Goal: Task Accomplishment & Management: Use online tool/utility

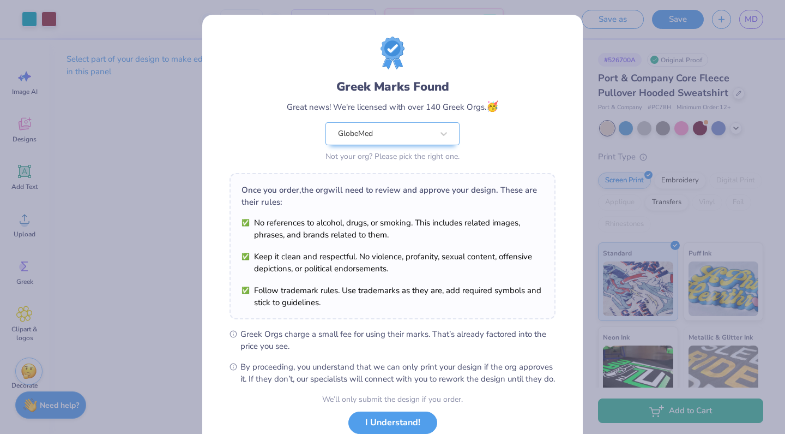
scroll to position [44, 0]
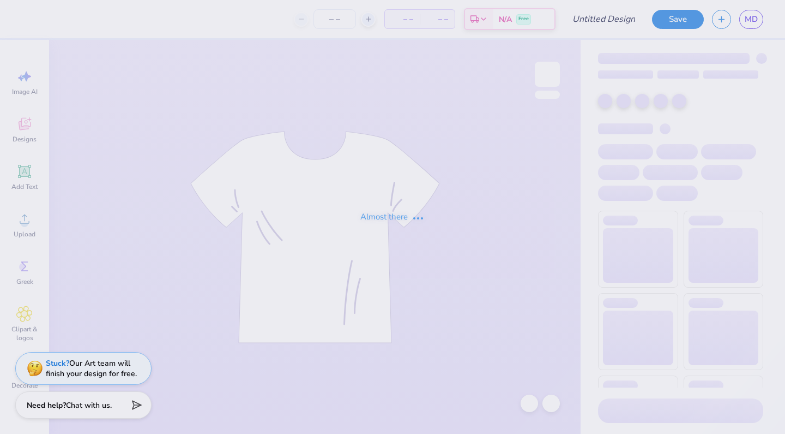
type input "GlobeMed t-shirt"
type input "50"
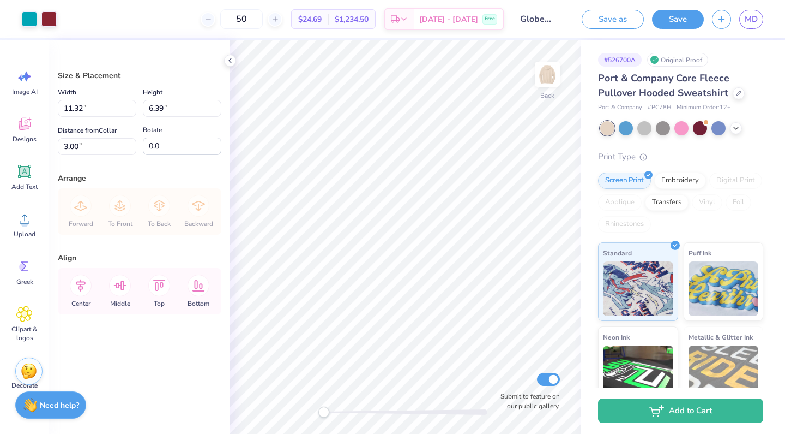
click at [747, 138] on div "Port & Company Core Fleece Pullover Hooded Sweatshirt Port & Company # PC78H Mi…" at bounding box center [680, 280] width 165 height 418
click at [736, 127] on icon at bounding box center [736, 127] width 9 height 9
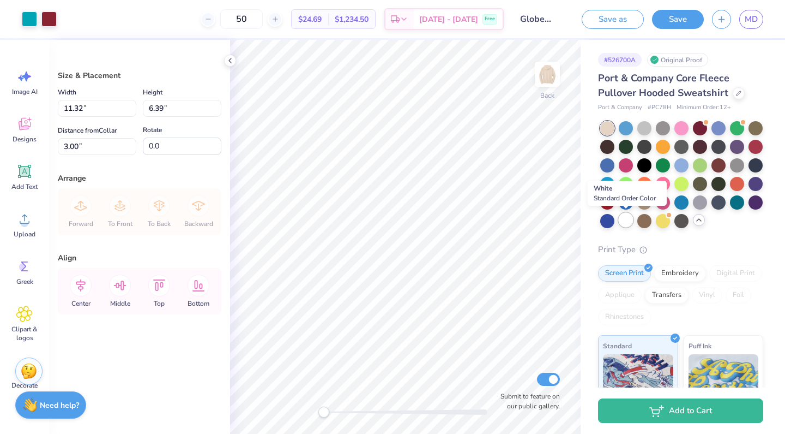
click at [628, 217] on div at bounding box center [626, 220] width 14 height 14
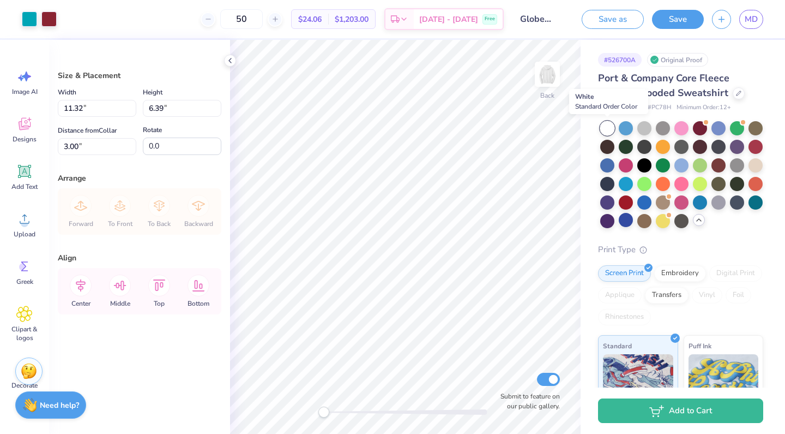
click at [607, 130] on div at bounding box center [607, 128] width 14 height 14
click at [733, 94] on div at bounding box center [739, 92] width 12 height 12
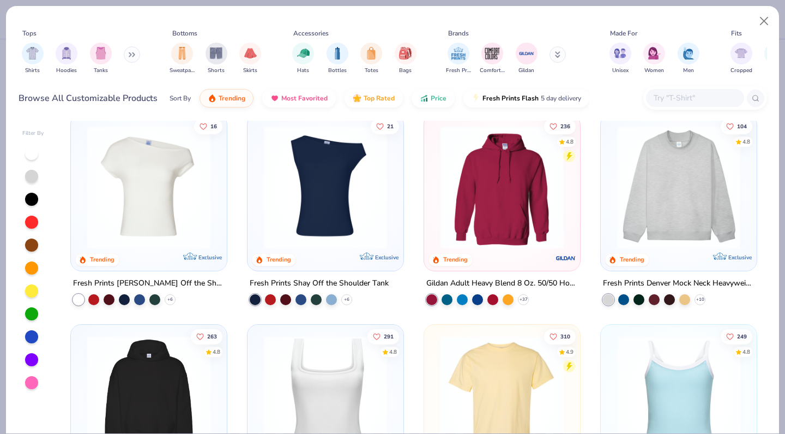
scroll to position [131, 0]
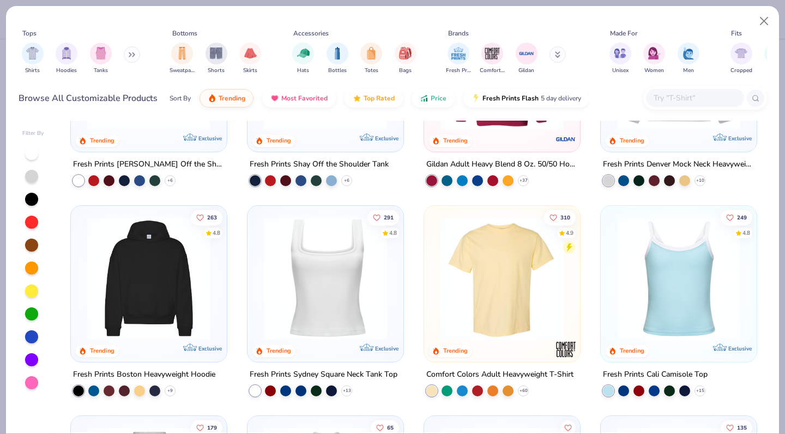
click at [510, 307] on img at bounding box center [502, 277] width 134 height 123
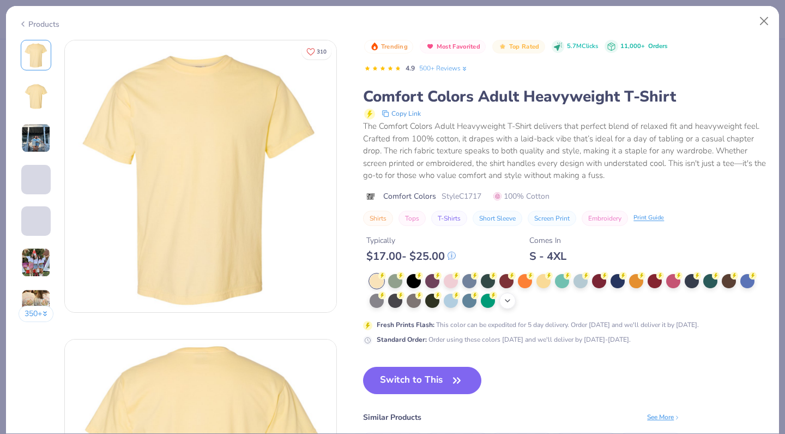
click at [507, 304] on div "+ 38" at bounding box center [508, 300] width 16 height 16
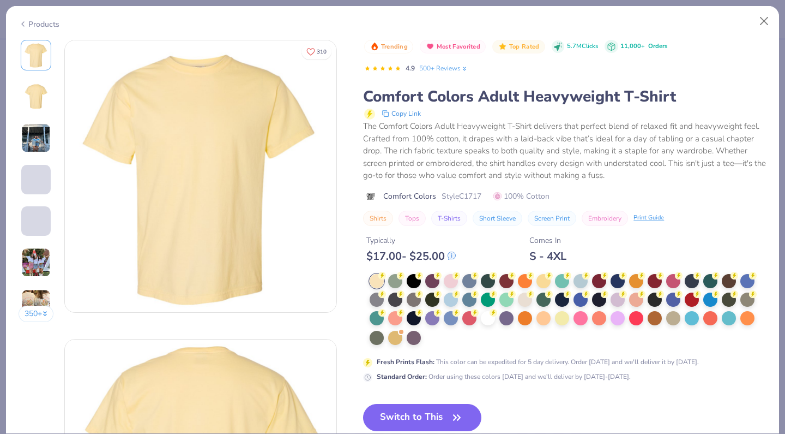
scroll to position [61, 0]
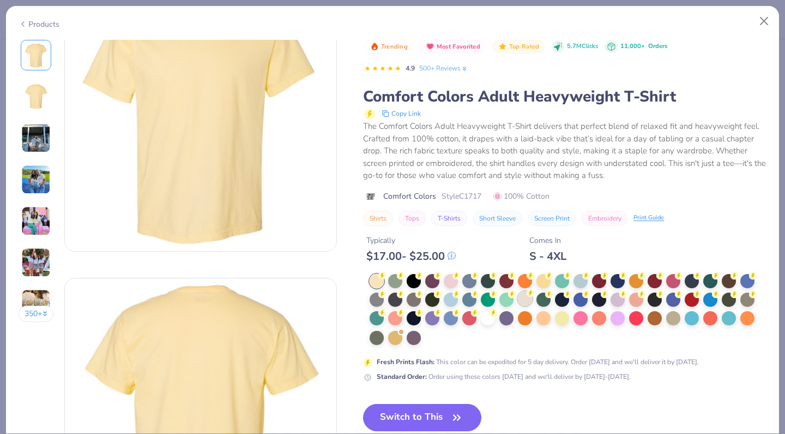
click at [523, 298] on div at bounding box center [525, 298] width 14 height 14
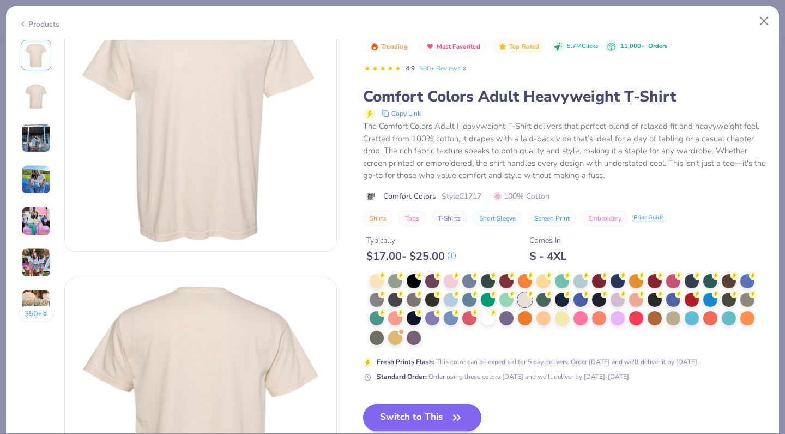
drag, startPoint x: 438, startPoint y: 418, endPoint x: 455, endPoint y: 402, distance: 22.8
click at [438, 418] on button "Switch to This" at bounding box center [422, 417] width 118 height 27
click at [426, 414] on button "Switch to This" at bounding box center [422, 417] width 118 height 27
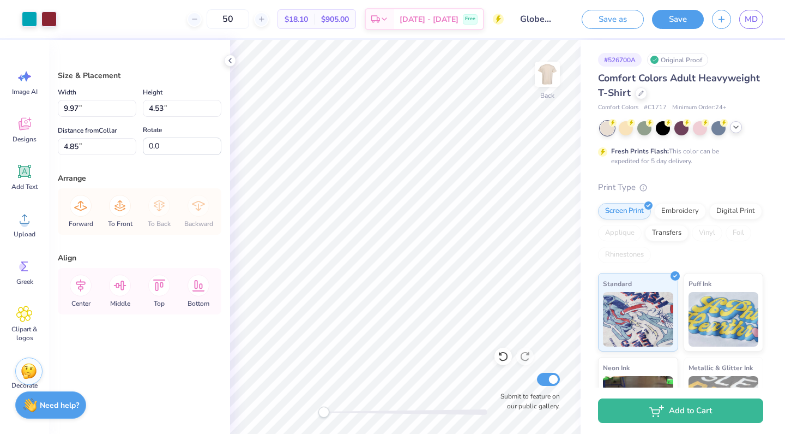
type input "5.10"
type input "4.89"
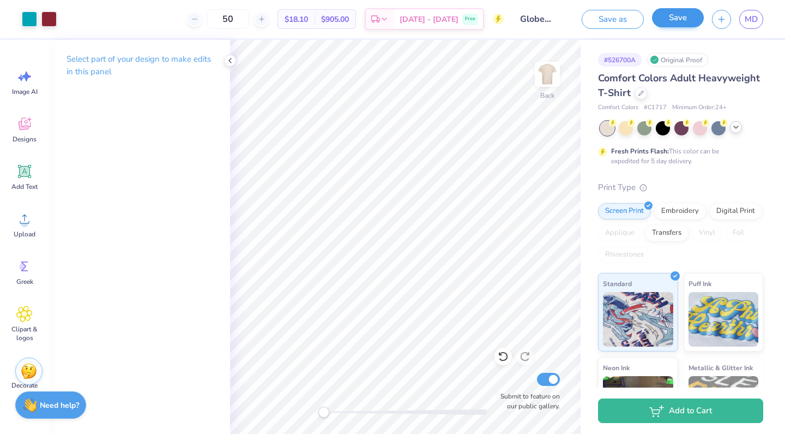
click at [673, 25] on button "Save" at bounding box center [678, 17] width 52 height 19
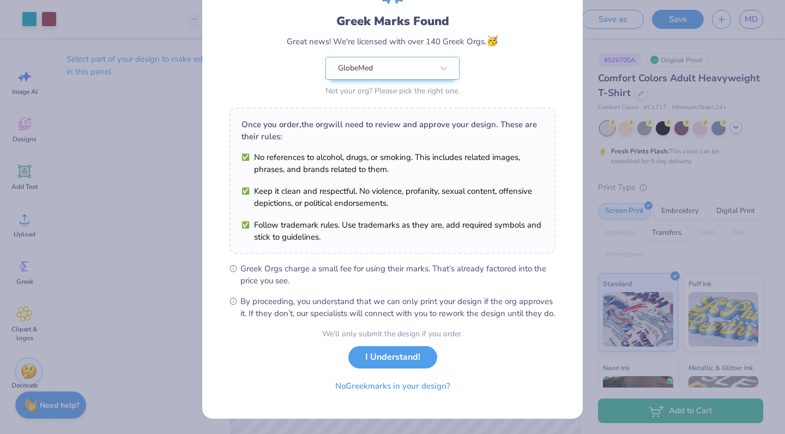
scroll to position [77, 0]
click at [411, 351] on button "I Understand!" at bounding box center [392, 354] width 89 height 22
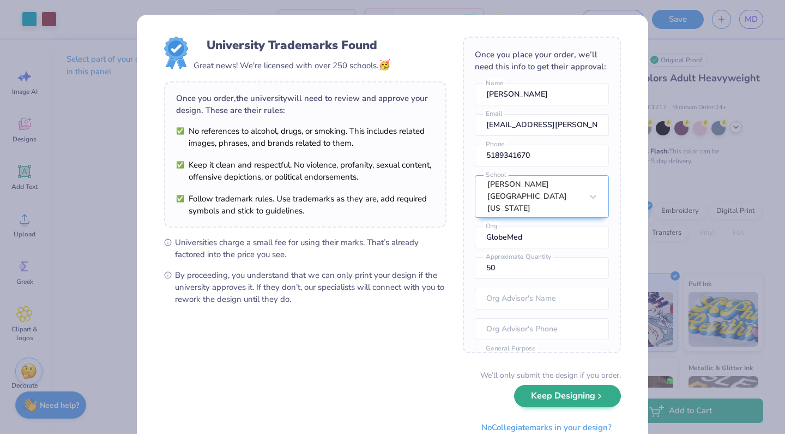
click at [569, 393] on button "Keep Designing" at bounding box center [567, 395] width 107 height 22
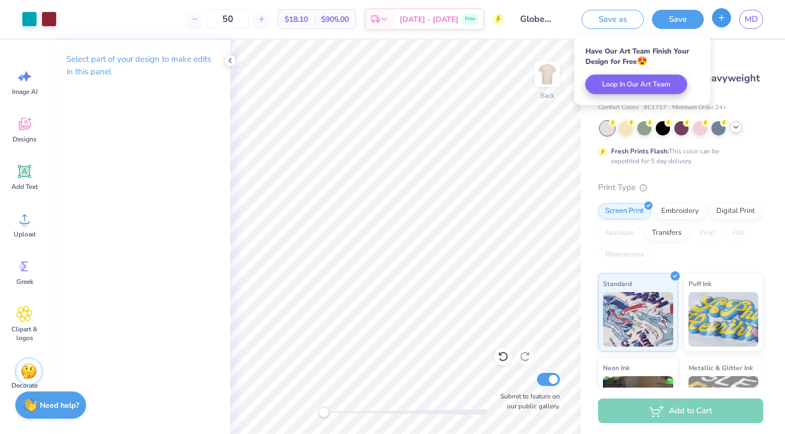
click at [721, 23] on button "button" at bounding box center [721, 17] width 19 height 19
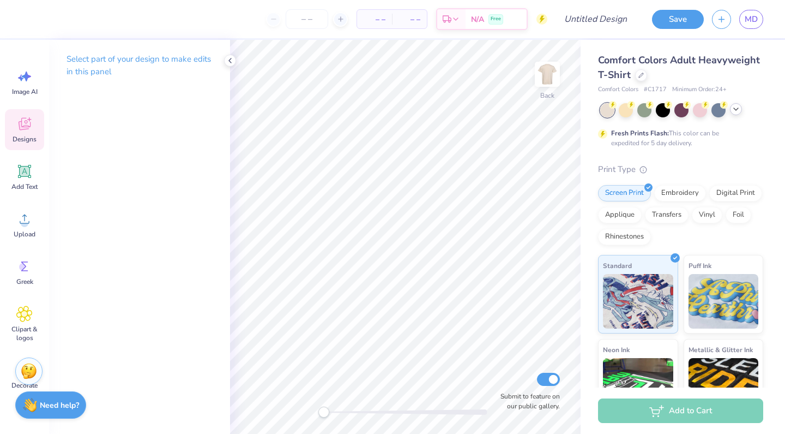
click at [22, 122] on icon at bounding box center [25, 124] width 12 height 13
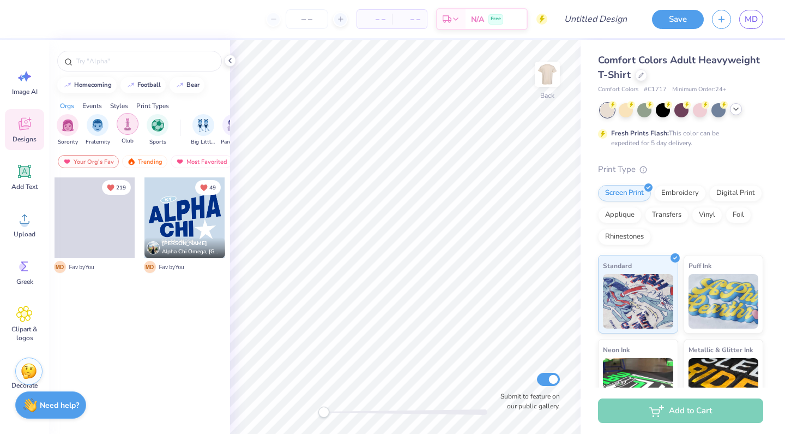
click at [125, 127] on img "filter for Club" at bounding box center [128, 124] width 12 height 13
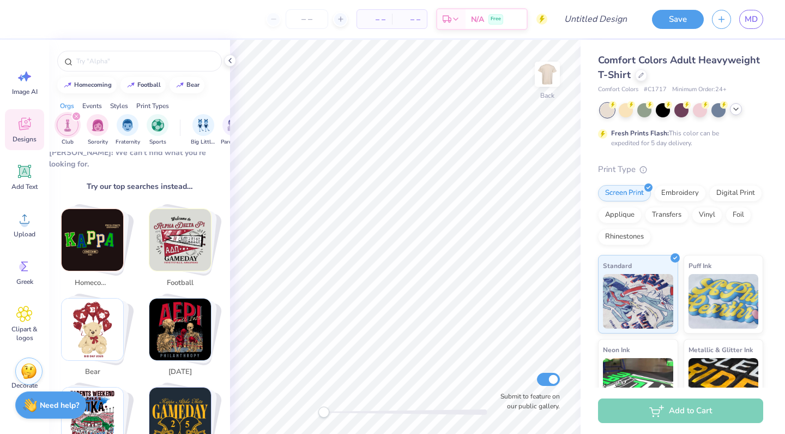
scroll to position [139, 0]
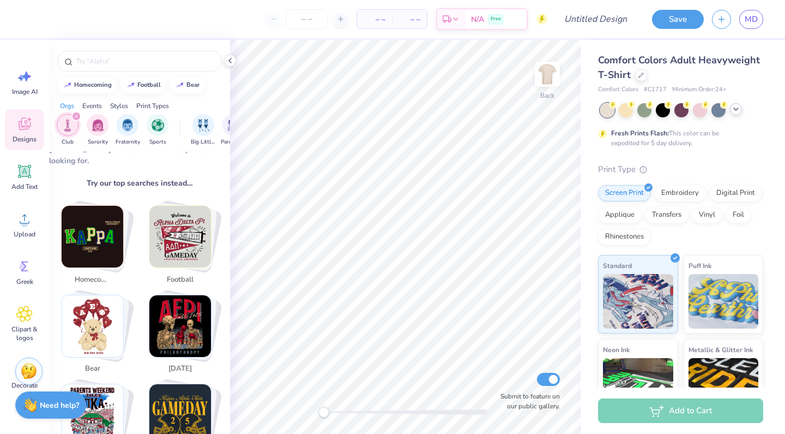
click at [75, 115] on icon "filter for Club" at bounding box center [76, 116] width 4 height 4
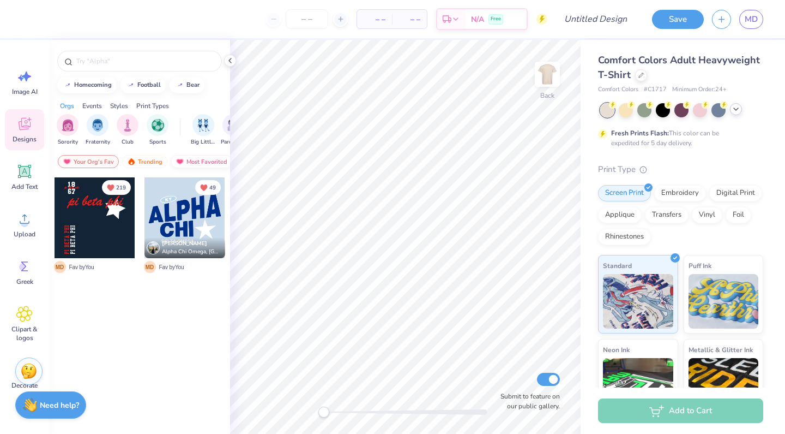
click at [206, 161] on div "Most Favorited" at bounding box center [202, 161] width 62 height 13
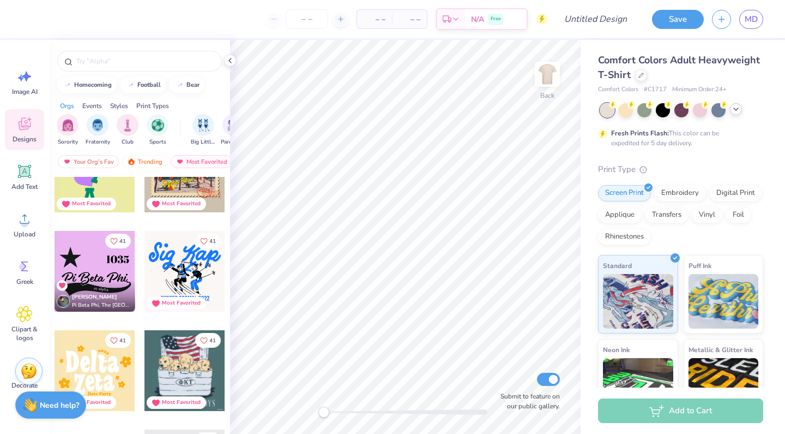
scroll to position [6004, 0]
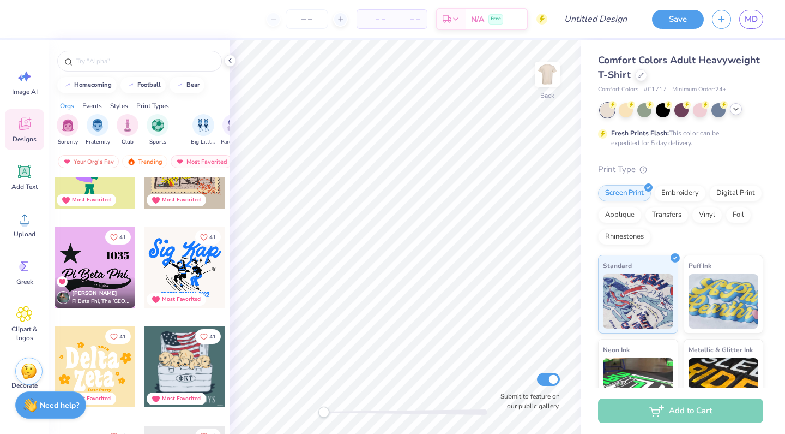
click at [104, 274] on div at bounding box center [95, 267] width 81 height 81
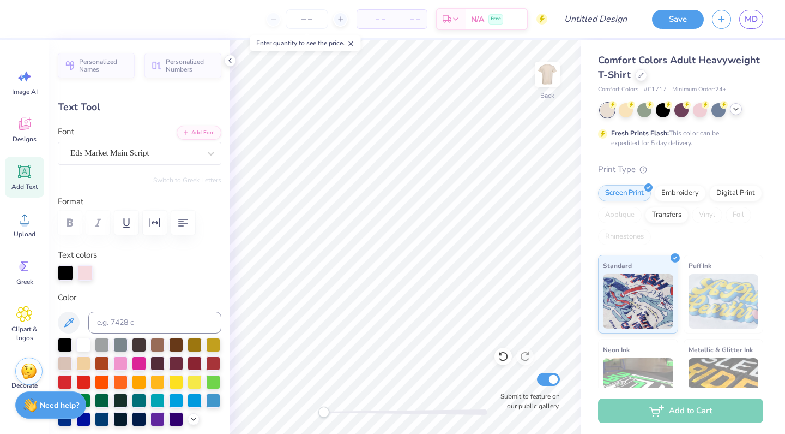
scroll to position [0, 2]
type textarea "GlobeMed"
type input "2.08"
type input "0.58"
type input "8.91"
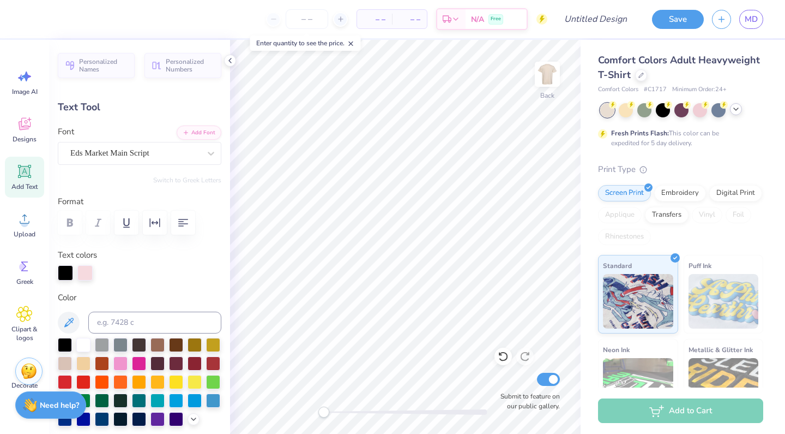
type input "6.0"
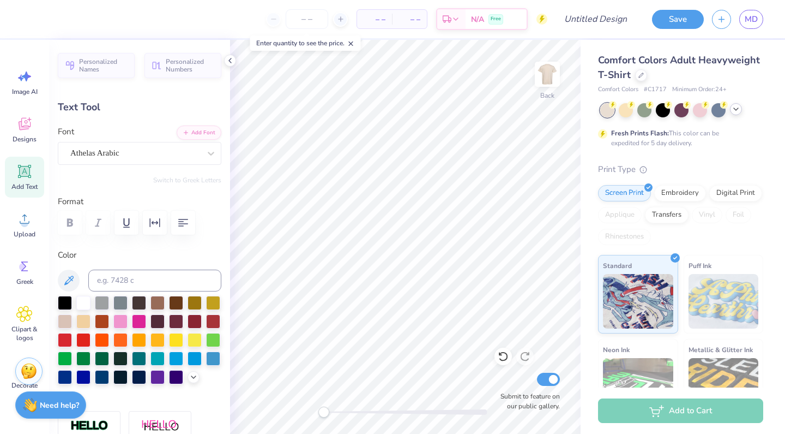
scroll to position [0, 0]
type textarea "a"
type textarea "Set Her Free"
type input "0.0"
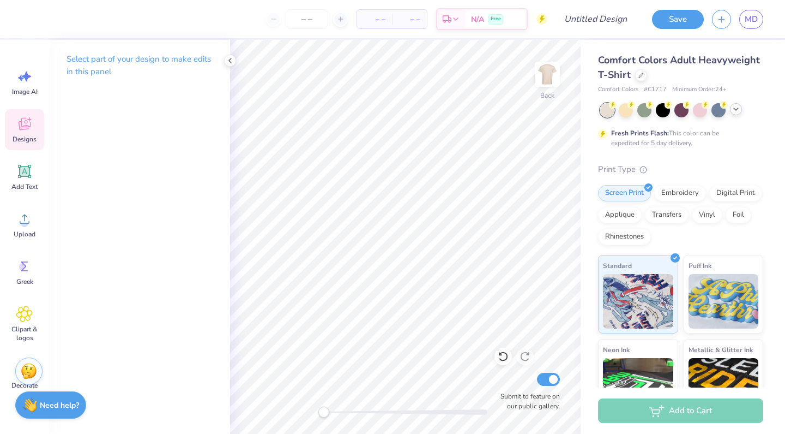
click at [32, 126] on icon at bounding box center [24, 124] width 16 height 16
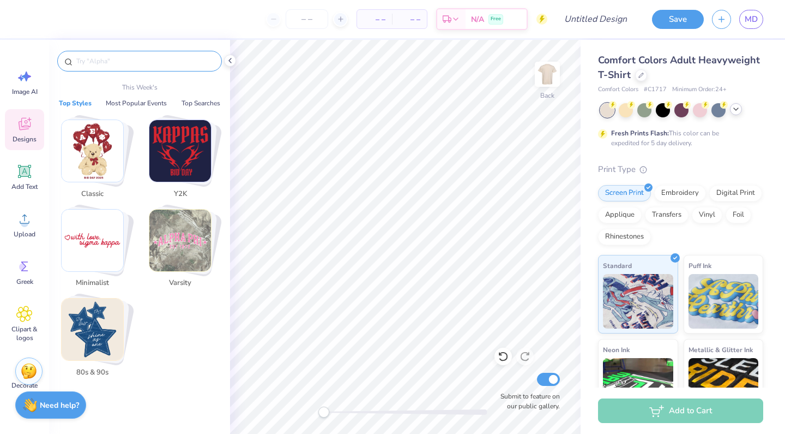
click at [106, 57] on input "text" at bounding box center [145, 61] width 140 height 11
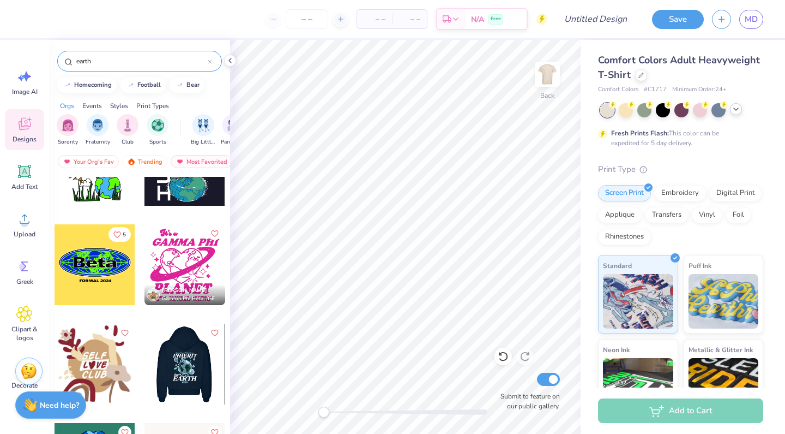
scroll to position [238, 0]
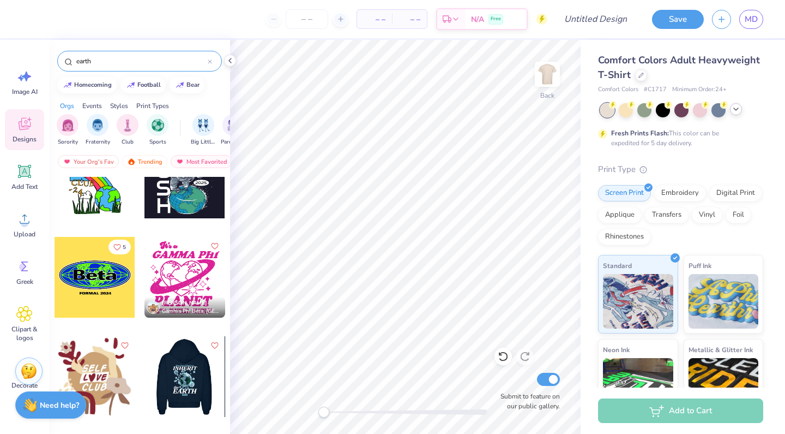
type input "earth"
click at [177, 280] on div at bounding box center [185, 277] width 81 height 81
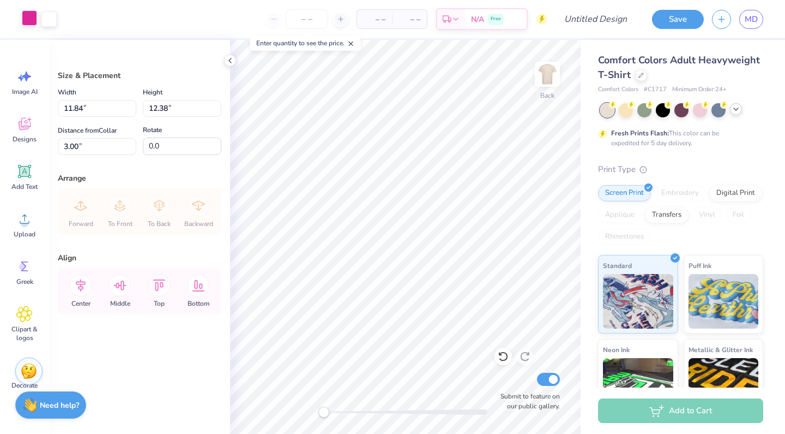
click at [27, 20] on div at bounding box center [29, 17] width 15 height 15
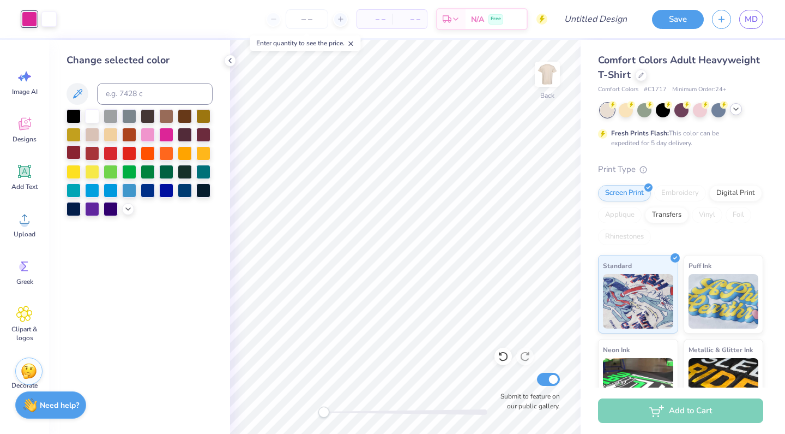
click at [76, 154] on div at bounding box center [74, 152] width 14 height 14
click at [47, 18] on div at bounding box center [48, 17] width 15 height 15
click at [76, 188] on div at bounding box center [74, 189] width 14 height 14
click at [93, 112] on div at bounding box center [92, 115] width 14 height 14
click at [73, 189] on div at bounding box center [74, 189] width 14 height 14
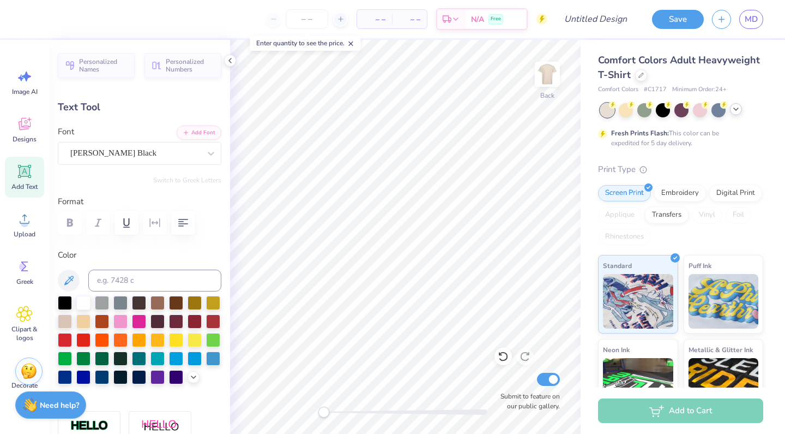
scroll to position [0, 1]
type input "3.06"
type input "1.36"
type input "3.00"
type input "11.42"
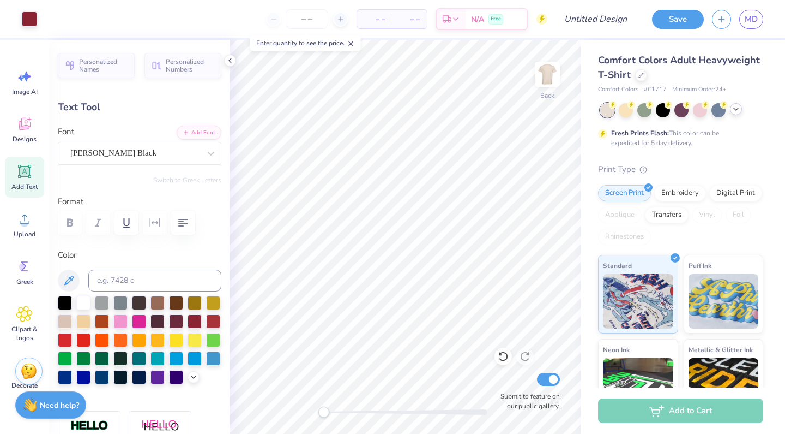
type input "1.29"
type input "4.65"
type textarea "G"
type textarea "H"
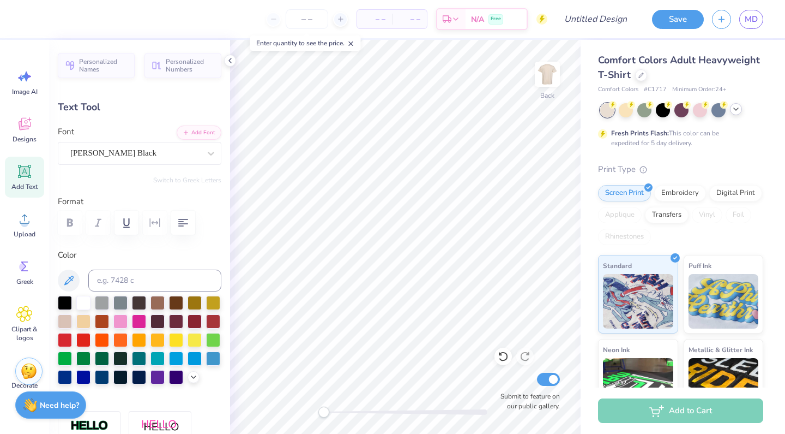
scroll to position [0, 3]
type textarea "GlobeMed"
type input "10.21"
type input "1.83"
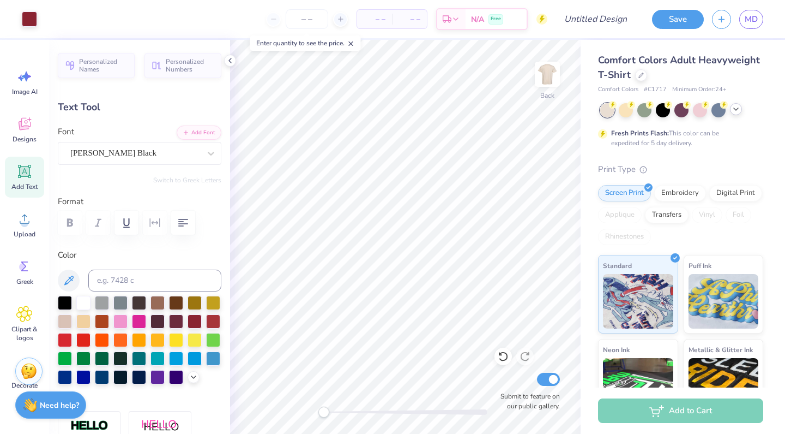
type input "12.31"
type textarea "Set Her Free"
type input "3.06"
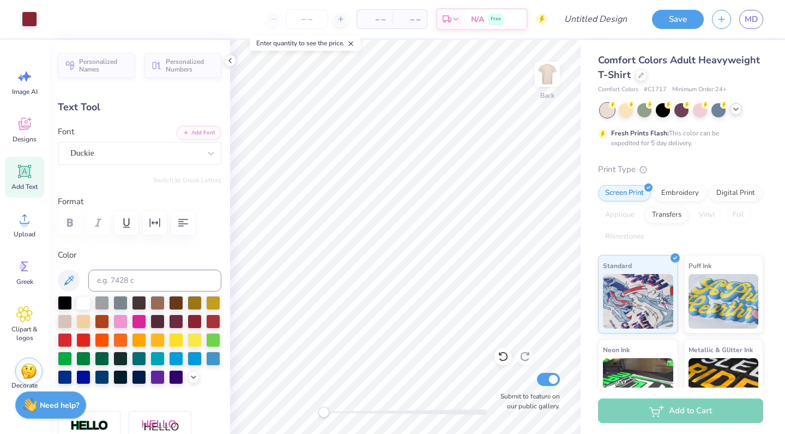
type input "1.36"
type input "3.00"
type textarea "I"
type textarea "Gw"
type input "2.07"
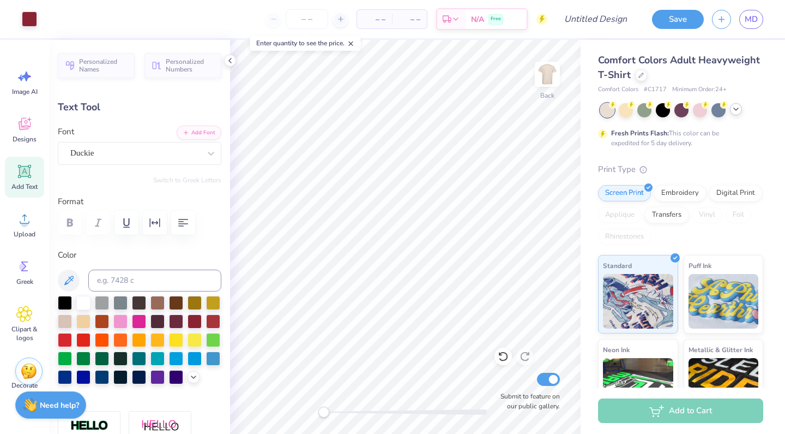
type input "1.57"
type input "2.90"
type textarea "GW"
type input "2.21"
type input "0.37"
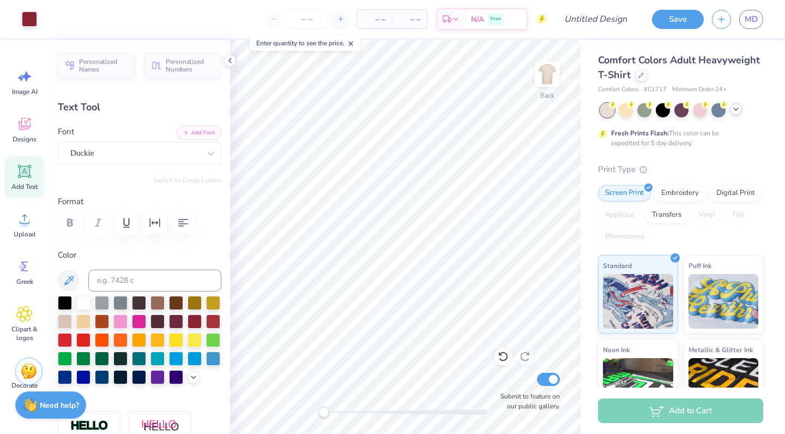
type input "14.52"
type textarea "GlobeMed"
type input "1.00"
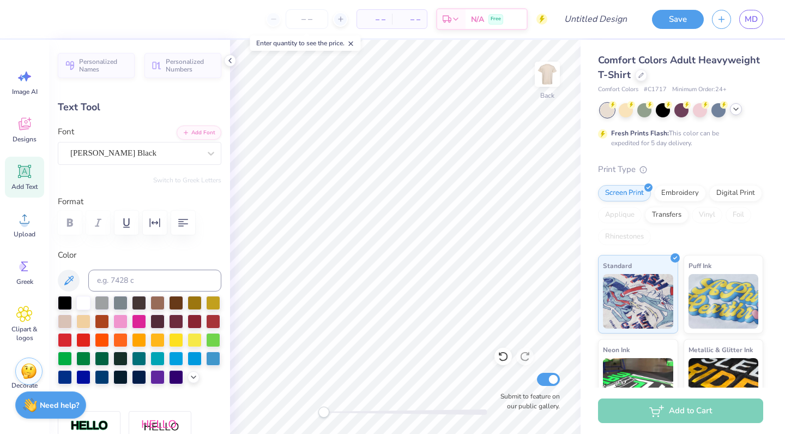
type input "15.00"
type textarea "P"
type textarea "At GW"
type input "3.33"
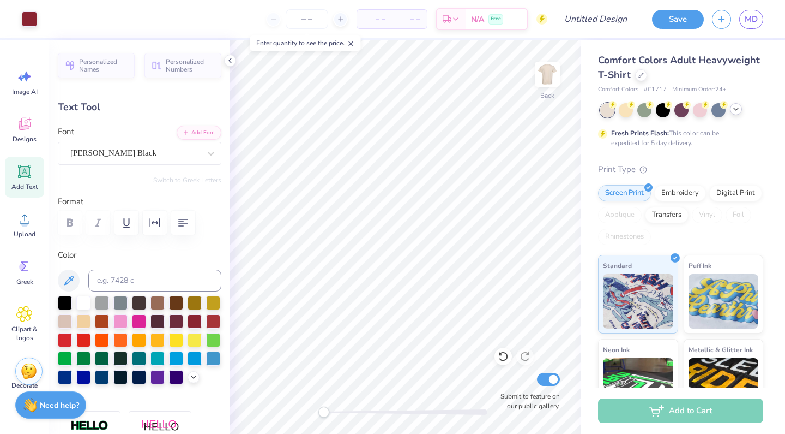
type input "14.51"
type textarea "B"
type textarea "Health"
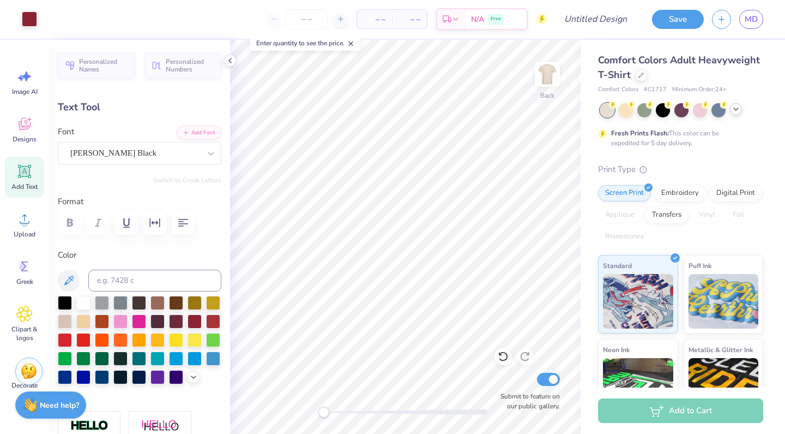
type input "3.65"
type input "15.00"
type textarea "T"
type textarea "Equity"
type input "3.33"
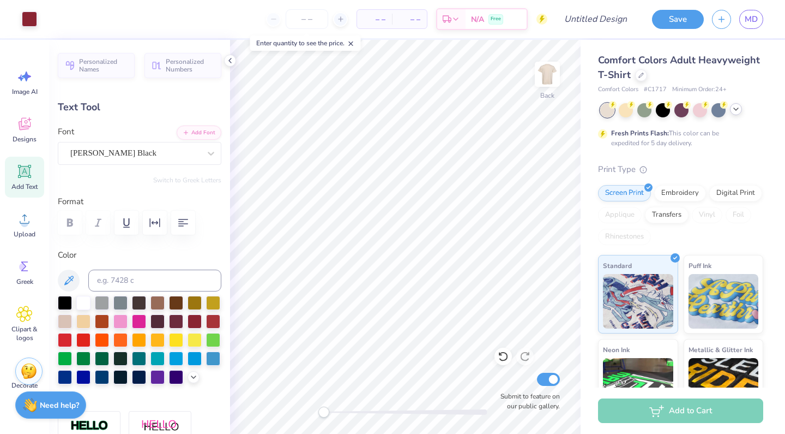
type input "14.51"
type textarea "B"
type textarea "Grassro"
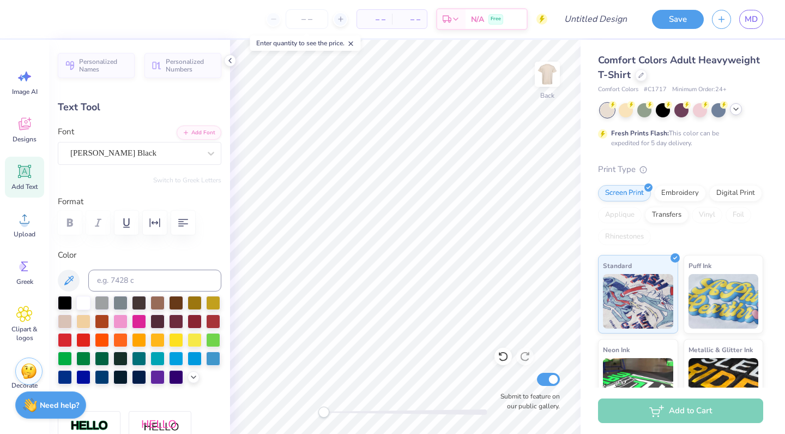
type input "3.07"
type input "0.38"
type input "15.00"
type textarea "Y"
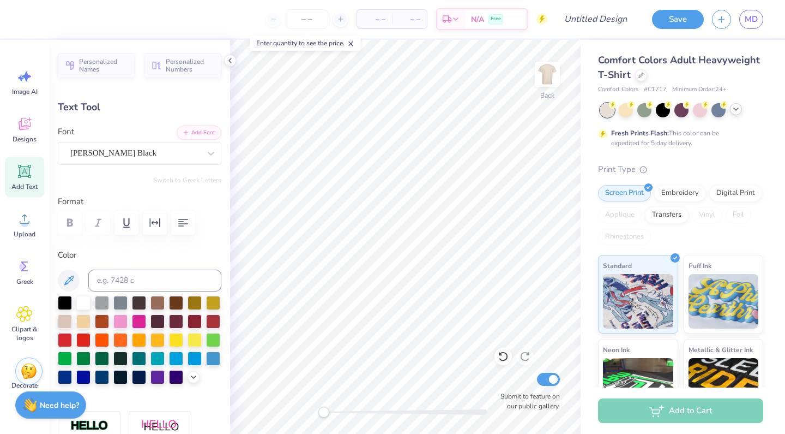
scroll to position [0, 2]
type textarea "collaboration"
type input "1.81"
type input "0.37"
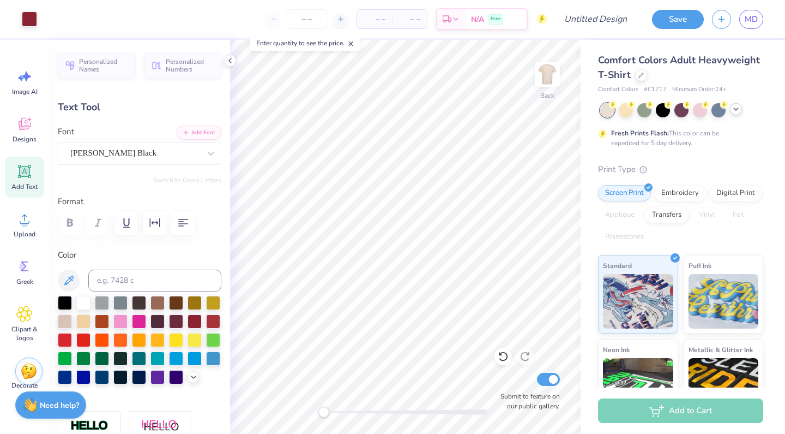
type input "14.52"
type textarea "H"
type textarea "Global public"
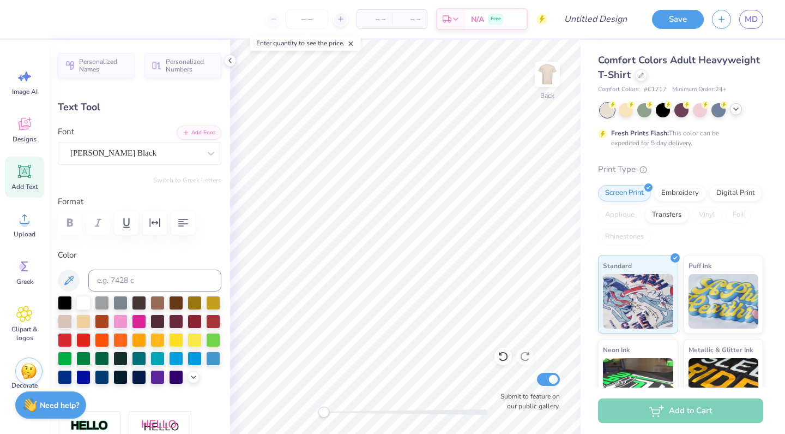
scroll to position [0, 2]
type input "1.84"
type input "0.47"
type input "14.95"
type textarea "E"
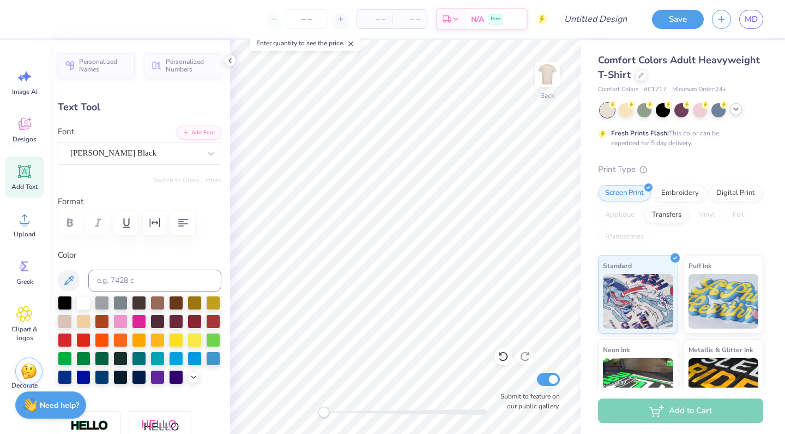
type textarea "health equity"
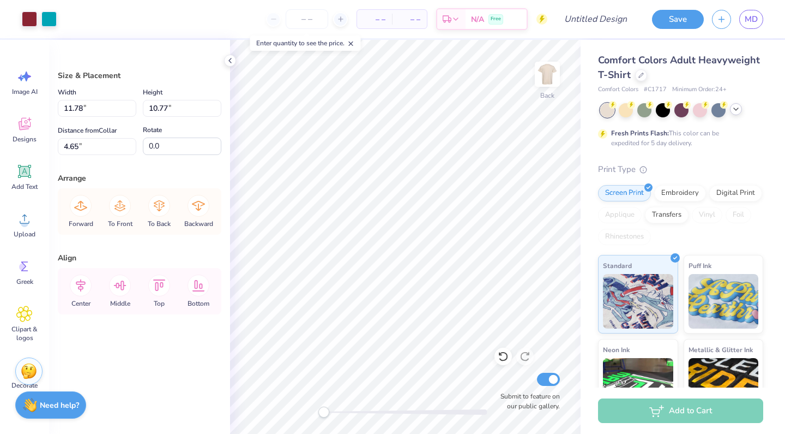
type input "3.69"
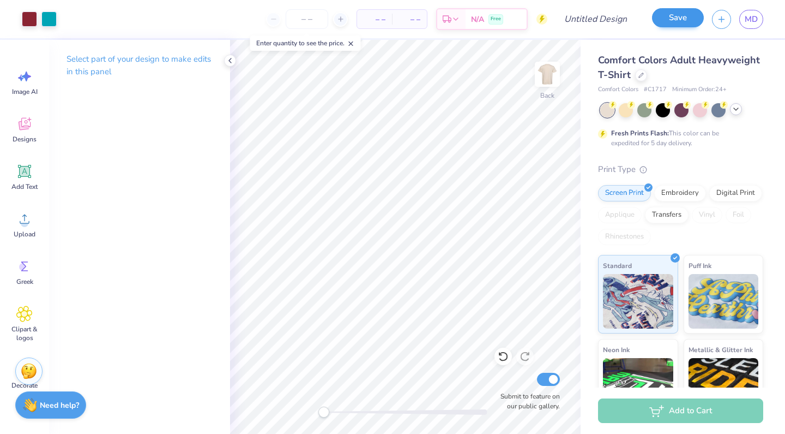
click at [681, 16] on button "Save" at bounding box center [678, 17] width 52 height 19
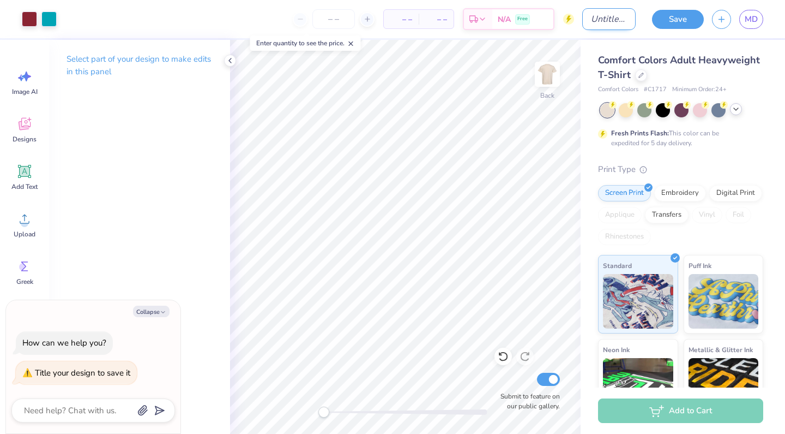
type textarea "x"
click at [592, 14] on input "Design Title" at bounding box center [608, 19] width 53 height 22
type input "i"
type textarea "x"
type input "id"
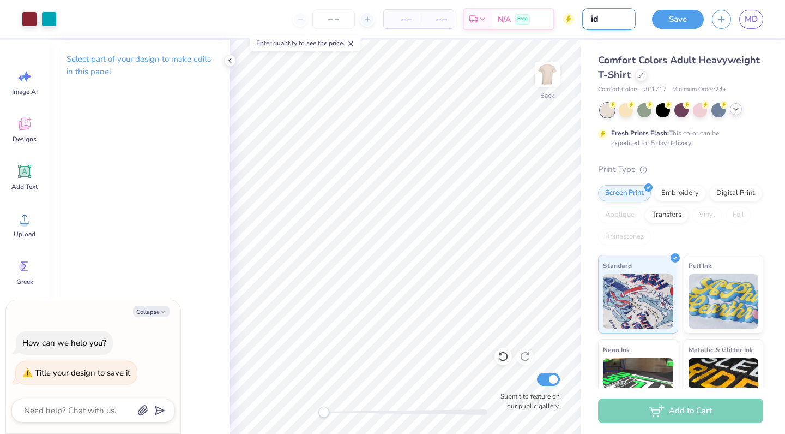
type textarea "x"
type input "idk"
type textarea "x"
type input "idk"
click at [677, 23] on button "Save" at bounding box center [678, 17] width 52 height 19
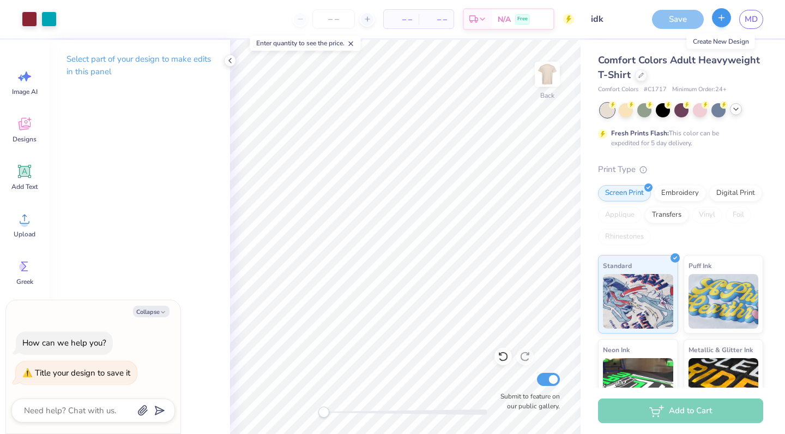
click at [719, 19] on icon "button" at bounding box center [721, 17] width 9 height 9
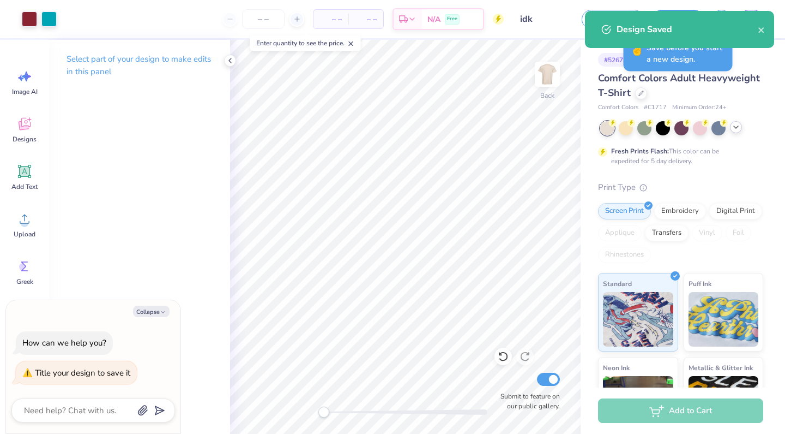
type textarea "x"
click at [761, 29] on icon "close" at bounding box center [761, 29] width 5 height 5
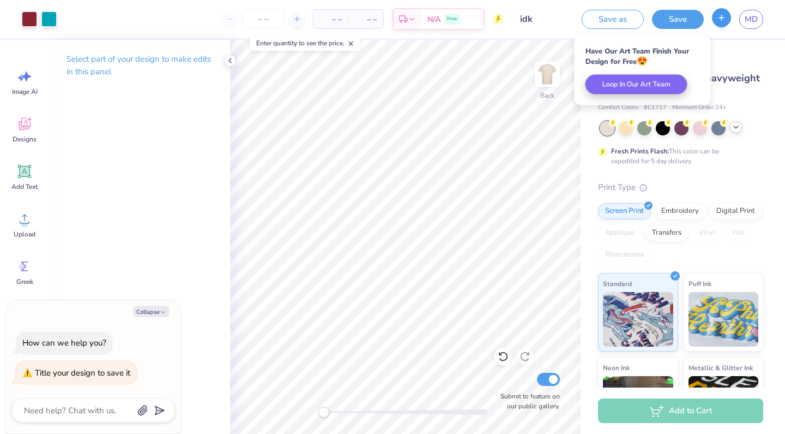
click at [718, 19] on icon "button" at bounding box center [721, 17] width 9 height 9
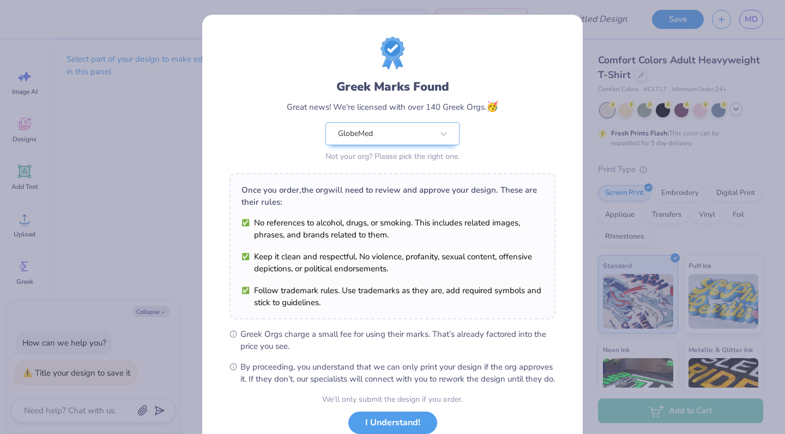
scroll to position [77, 0]
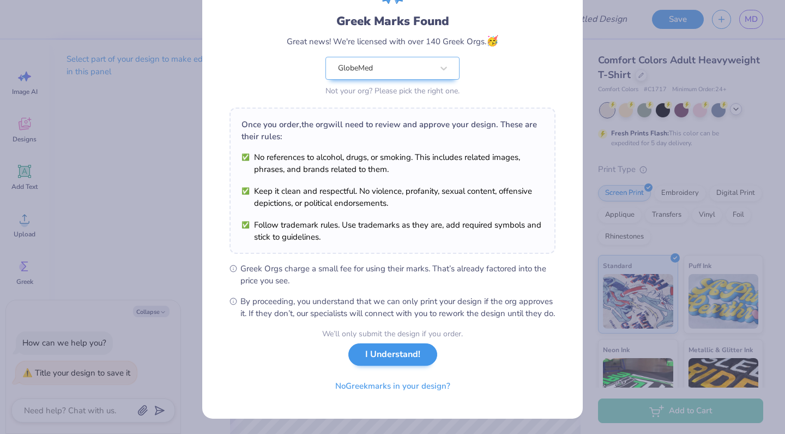
click at [393, 353] on button "I Understand!" at bounding box center [392, 354] width 89 height 22
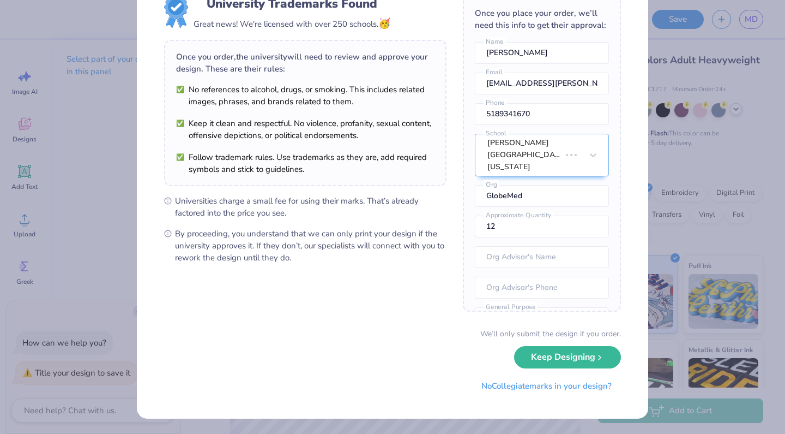
scroll to position [0, 0]
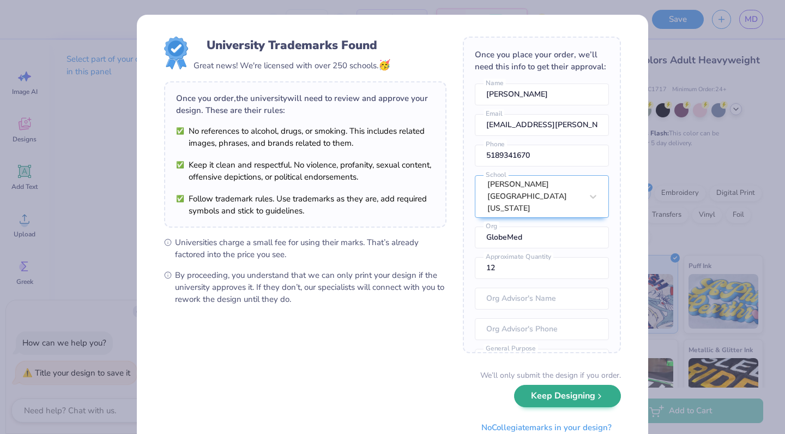
click at [550, 396] on button "Keep Designing" at bounding box center [567, 395] width 107 height 22
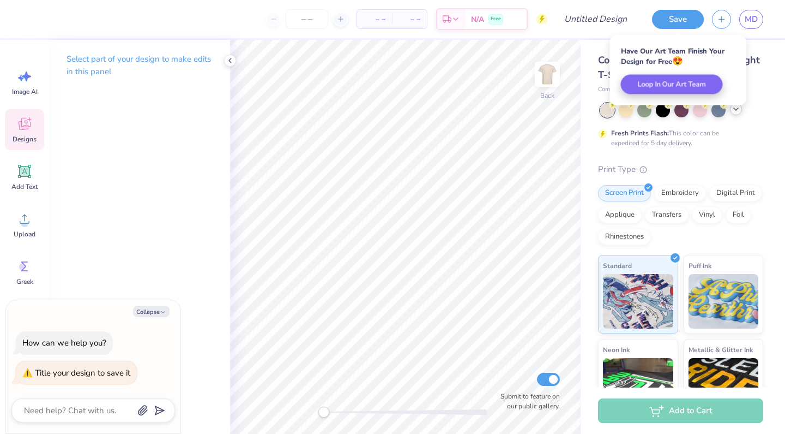
click at [28, 124] on icon at bounding box center [24, 124] width 16 height 16
type textarea "x"
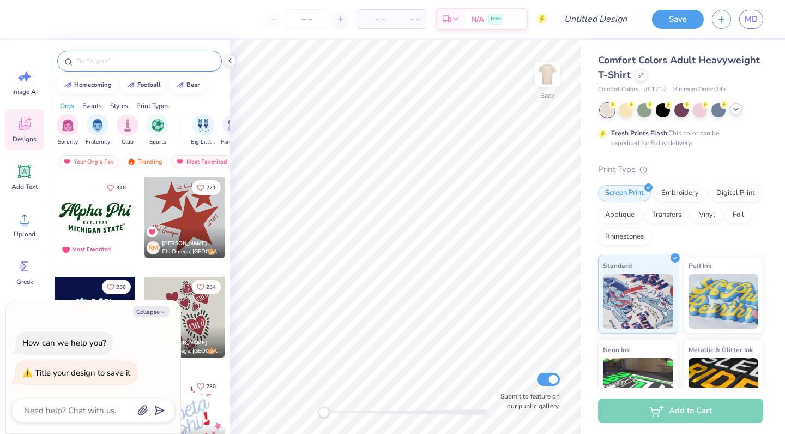
click at [121, 59] on input "text" at bounding box center [145, 61] width 140 height 11
type input "globe"
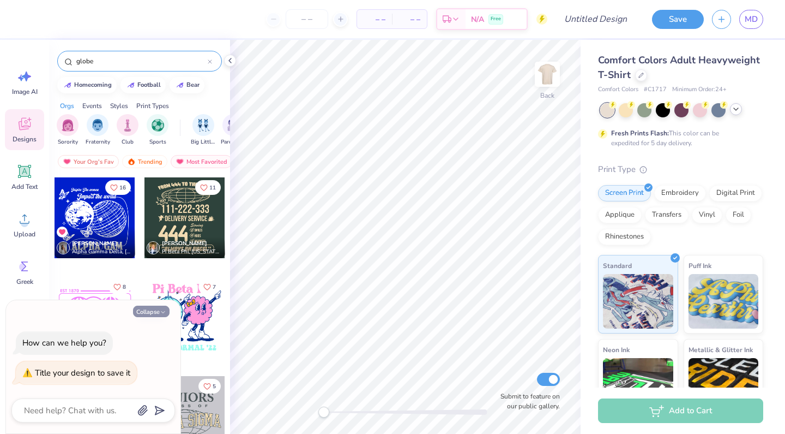
click at [160, 314] on icon "button" at bounding box center [163, 312] width 7 height 7
type textarea "x"
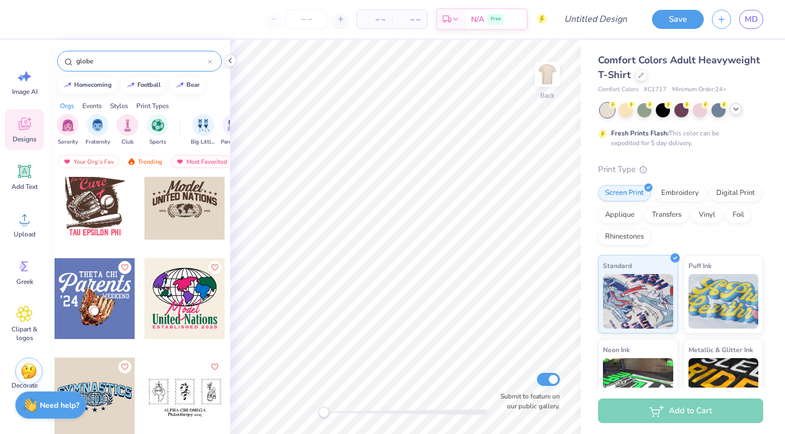
scroll to position [448, 0]
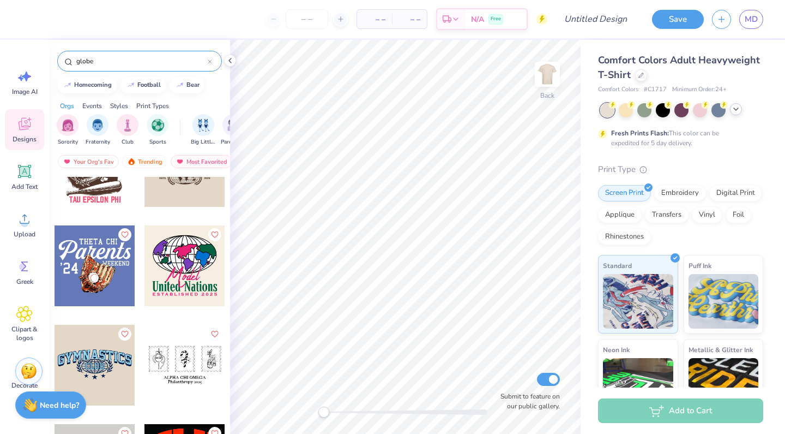
click at [129, 68] on div "globe" at bounding box center [139, 61] width 165 height 21
click at [126, 62] on input "globe" at bounding box center [141, 61] width 133 height 11
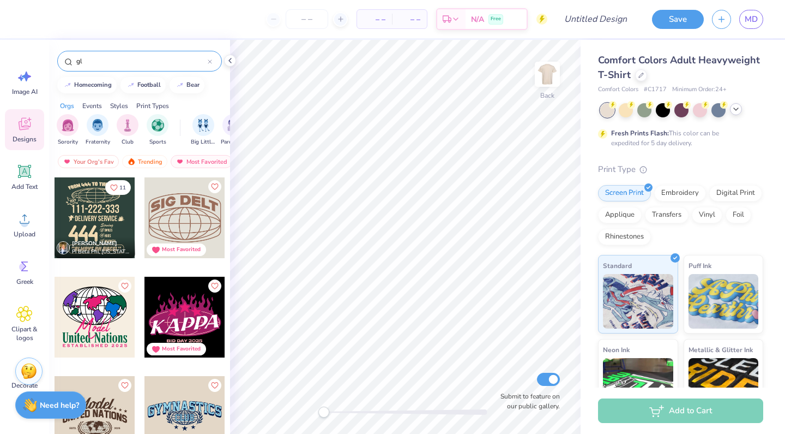
type input "g"
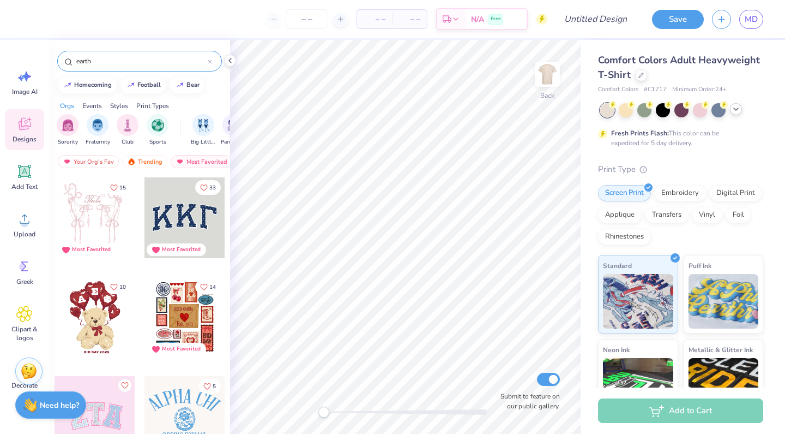
type input "earth"
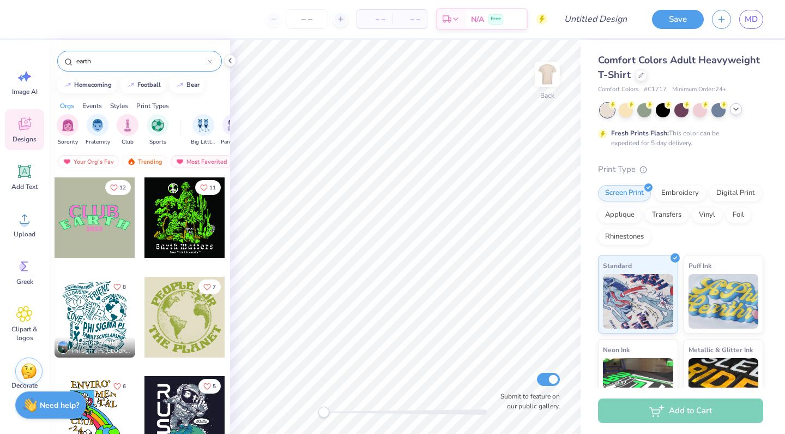
click at [84, 317] on div at bounding box center [95, 316] width 81 height 81
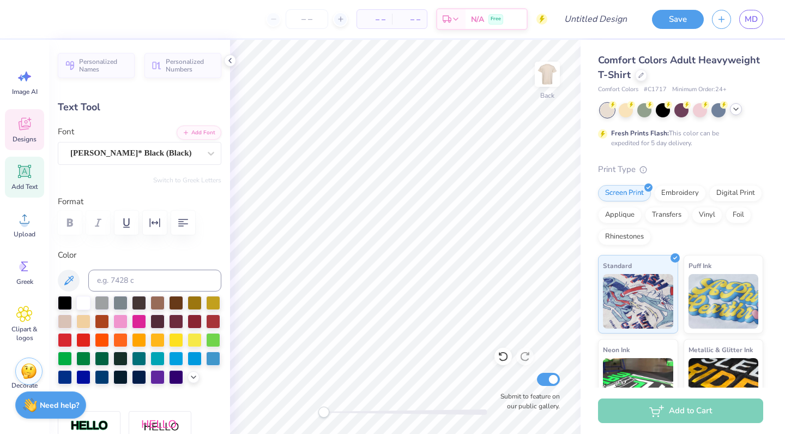
click at [28, 140] on span "Designs" at bounding box center [25, 139] width 24 height 9
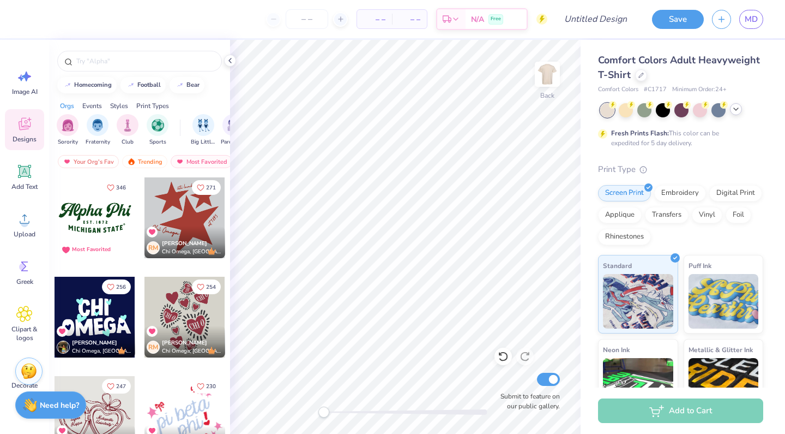
click at [137, 49] on div at bounding box center [139, 58] width 181 height 37
click at [138, 56] on input "text" at bounding box center [145, 61] width 140 height 11
type input "earth"
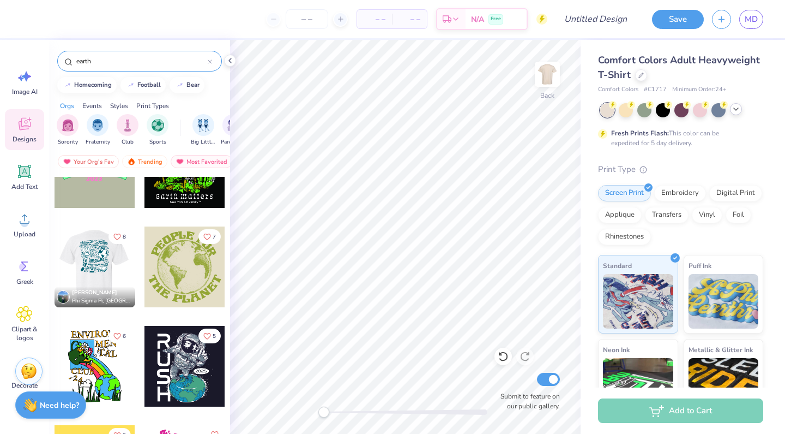
scroll to position [51, 0]
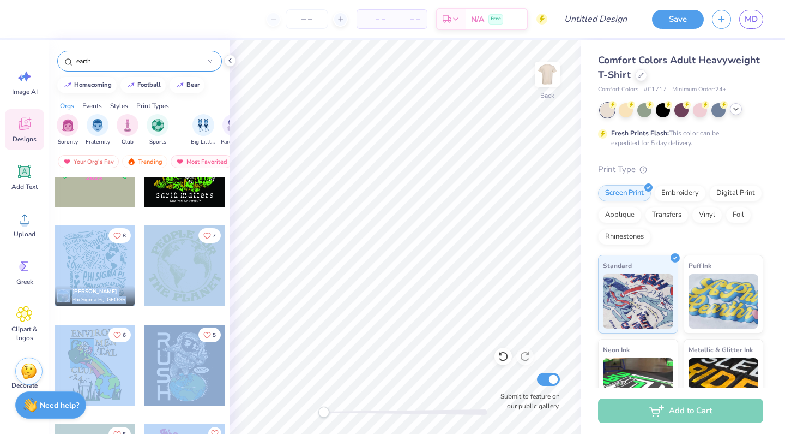
click at [384, 246] on div "– – Per Item – – Total Est. Delivery N/A Free Design Title Save MD Image AI Des…" at bounding box center [392, 217] width 785 height 434
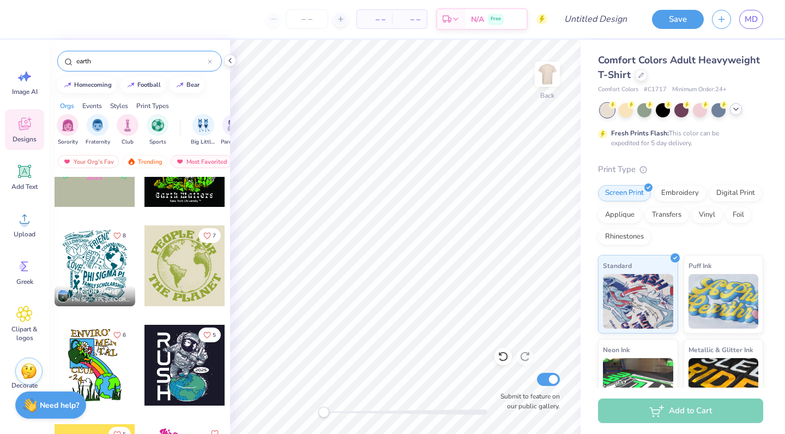
click at [98, 274] on div at bounding box center [95, 265] width 81 height 81
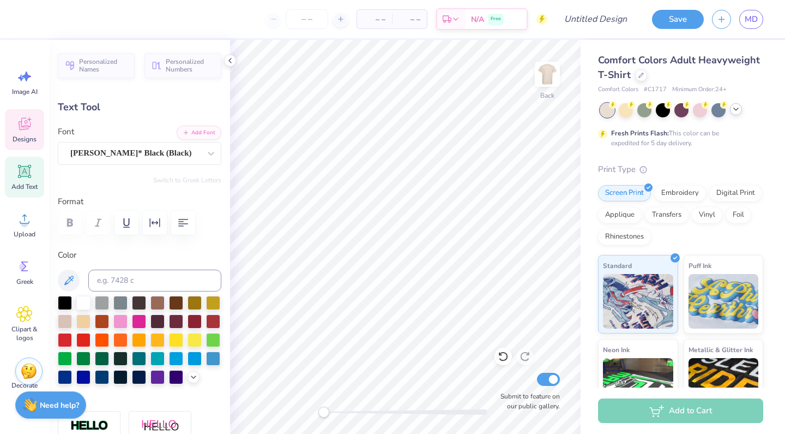
click at [26, 129] on icon at bounding box center [24, 125] width 10 height 9
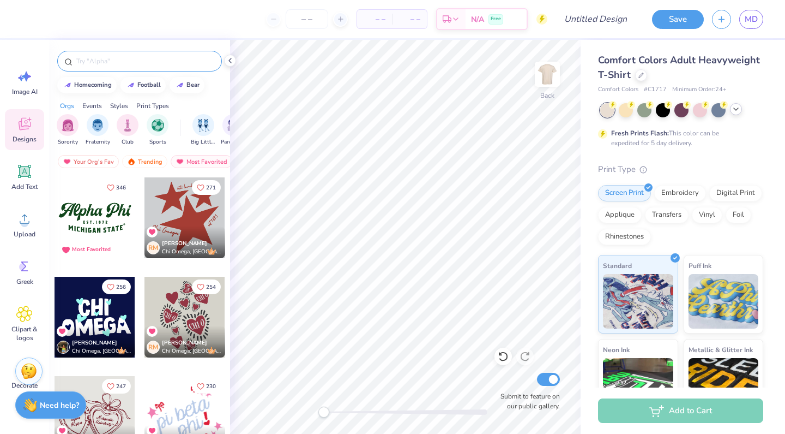
click at [133, 58] on input "text" at bounding box center [145, 61] width 140 height 11
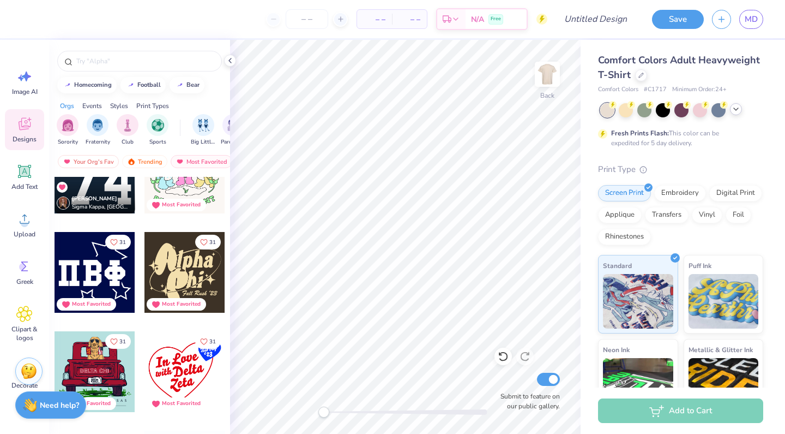
scroll to position [10034, 0]
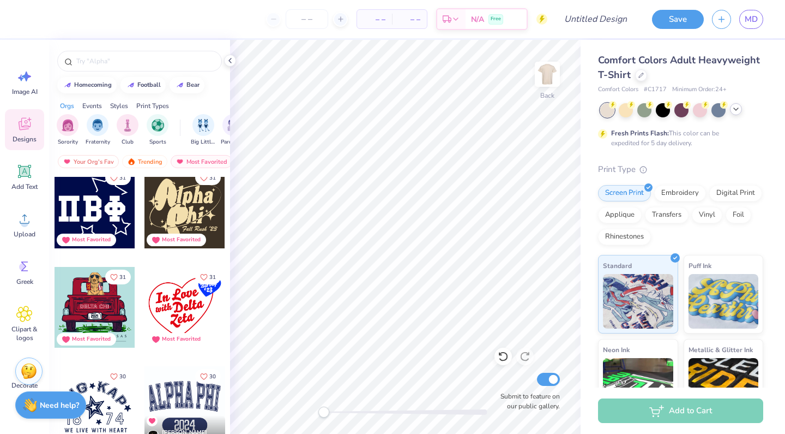
click at [183, 212] on div at bounding box center [185, 207] width 81 height 81
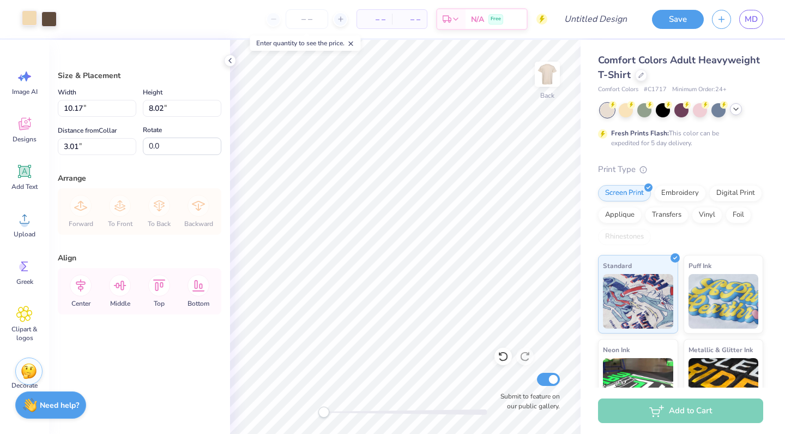
click at [28, 18] on div at bounding box center [29, 17] width 15 height 15
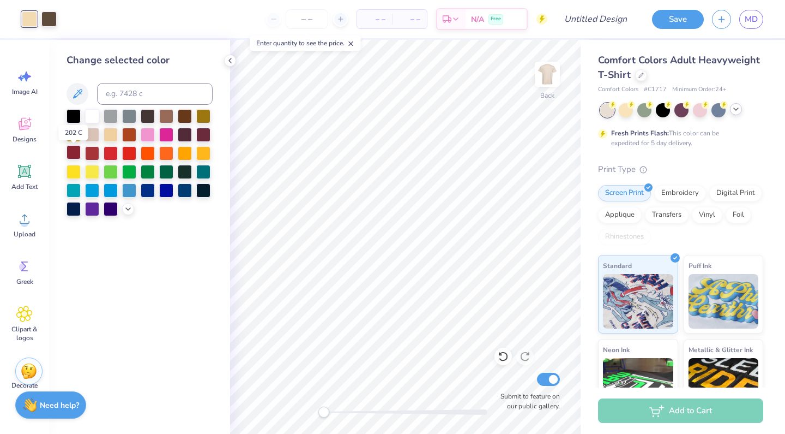
click at [74, 153] on div at bounding box center [74, 152] width 14 height 14
click at [53, 21] on div at bounding box center [48, 17] width 15 height 15
click at [74, 189] on div at bounding box center [74, 189] width 14 height 14
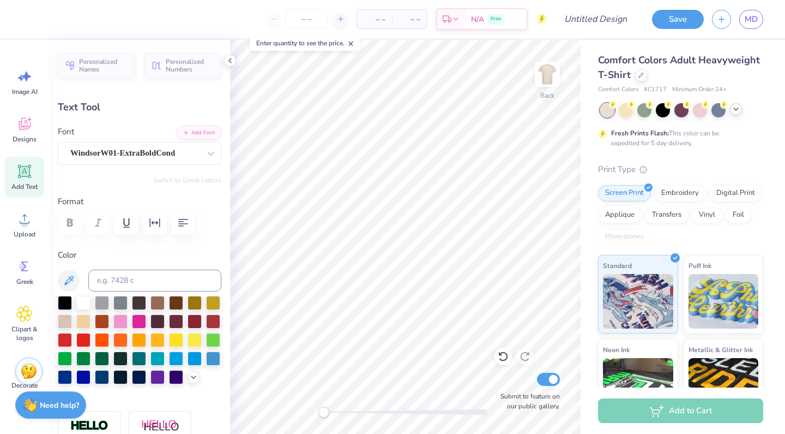
type input "2.68"
type input "4.25"
type input "3.01"
type textarea "G"
type input "5.83"
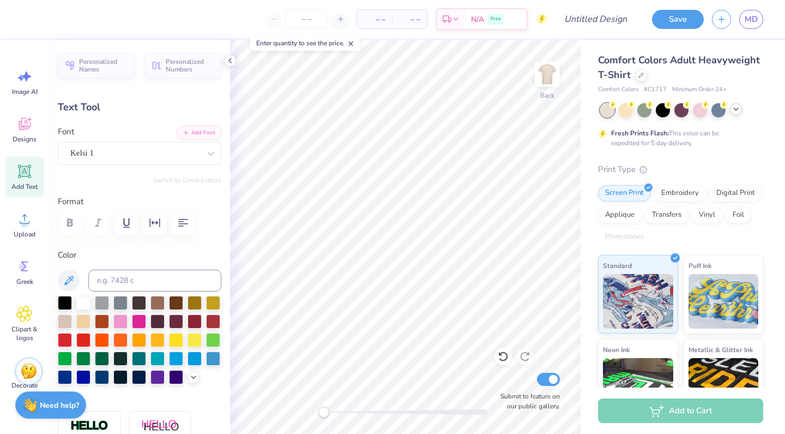
type input "3.04"
type input "3.70"
type textarea "lobe"
type input "2.55"
type input "4.25"
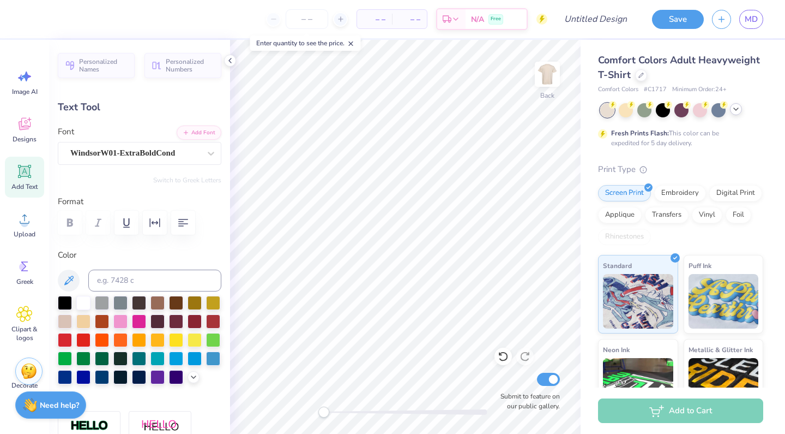
type input "6.77"
type textarea "M"
type input "3.05"
type input "2.52"
type input "6.55"
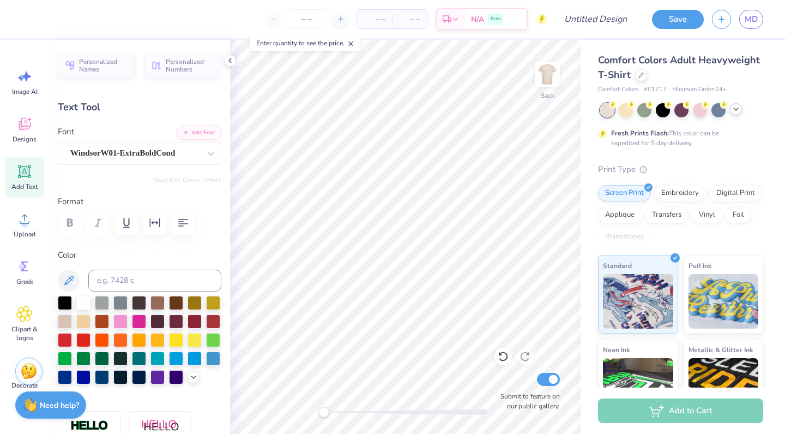
type textarea "ed"
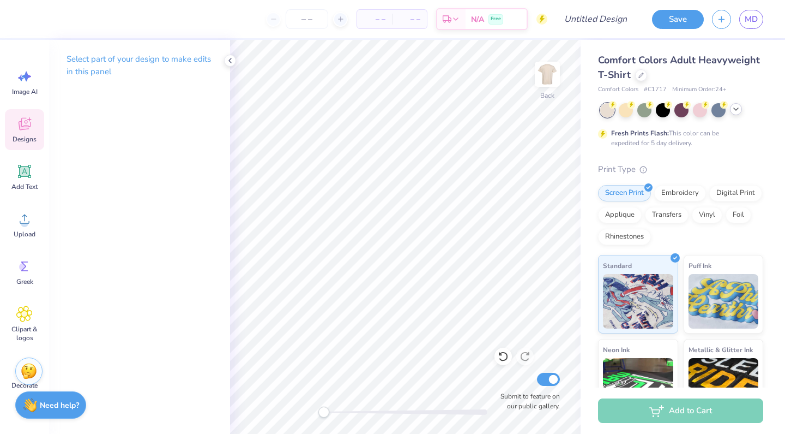
click at [27, 113] on div "Designs" at bounding box center [24, 129] width 39 height 41
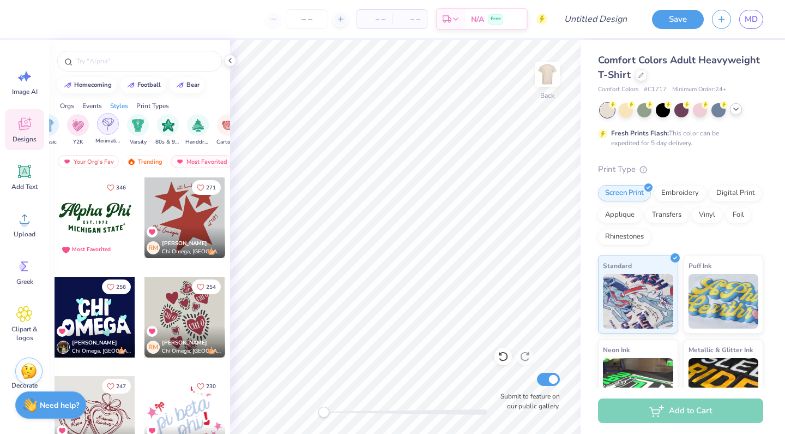
scroll to position [0, 597]
click at [113, 122] on div "Minimalist" at bounding box center [101, 129] width 25 height 32
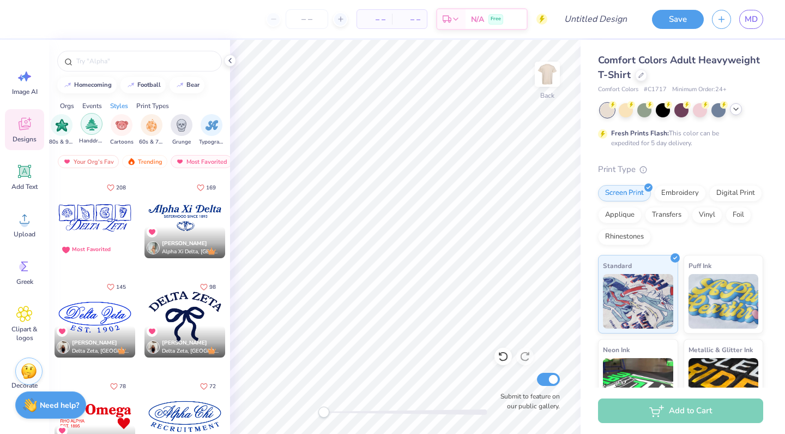
scroll to position [0, 698]
click at [98, 130] on div "filter for Handdrawn" at bounding box center [91, 124] width 22 height 22
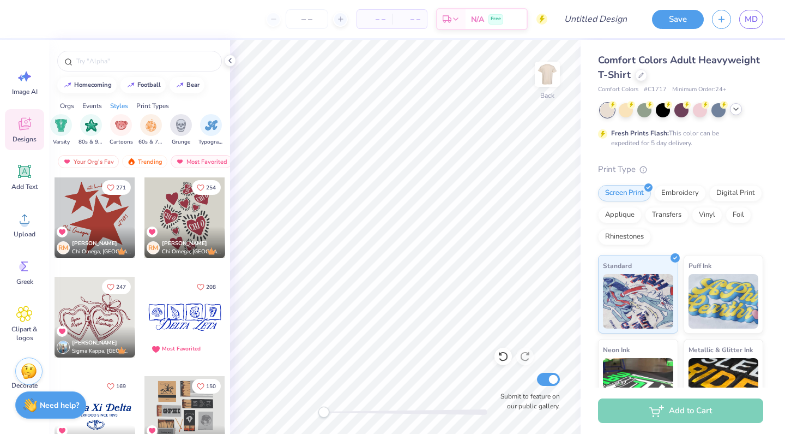
click at [183, 223] on div at bounding box center [185, 217] width 81 height 81
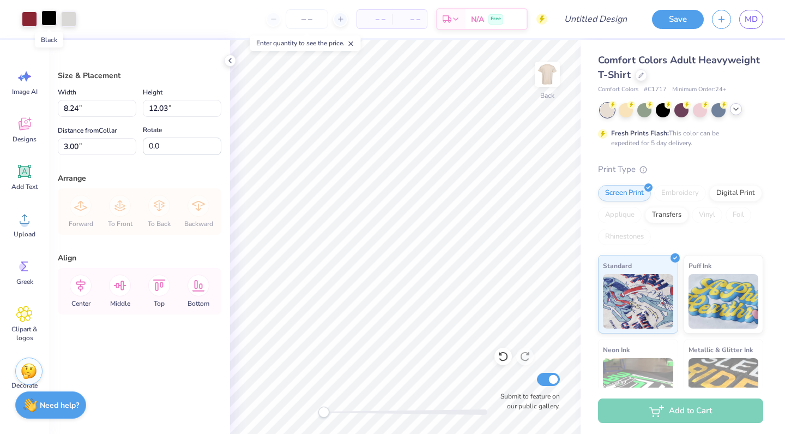
click at [52, 20] on div at bounding box center [48, 17] width 15 height 15
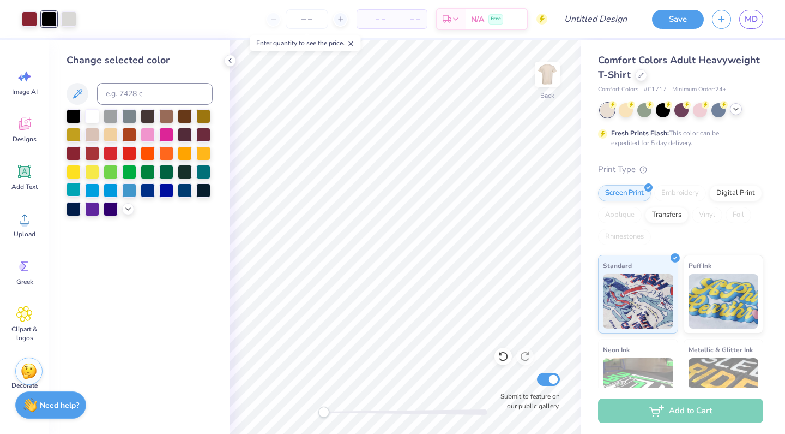
click at [73, 189] on div at bounding box center [74, 189] width 14 height 14
click at [70, 19] on div at bounding box center [68, 17] width 15 height 15
click at [77, 189] on div at bounding box center [74, 189] width 14 height 14
click at [89, 119] on div at bounding box center [92, 115] width 14 height 14
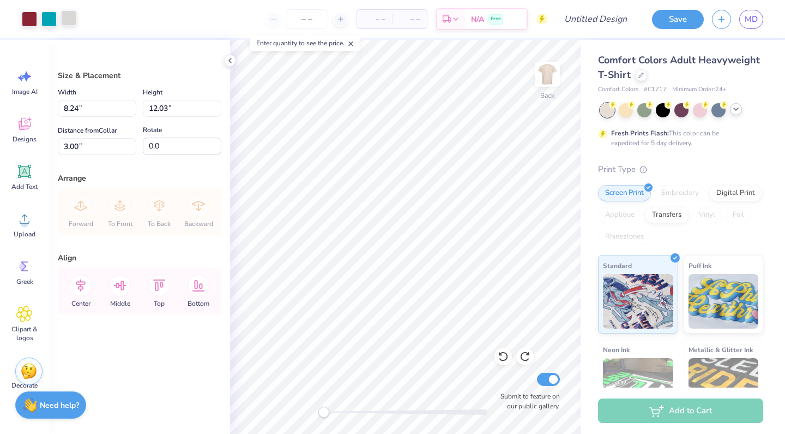
click at [70, 17] on div at bounding box center [68, 17] width 15 height 15
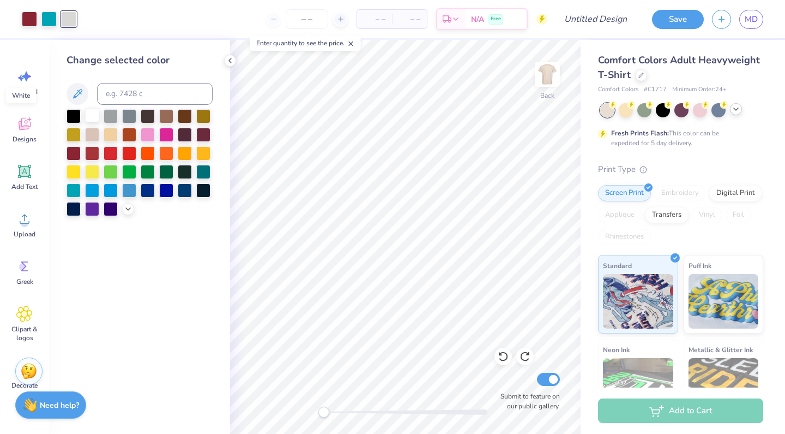
click at [94, 118] on div at bounding box center [92, 115] width 14 height 14
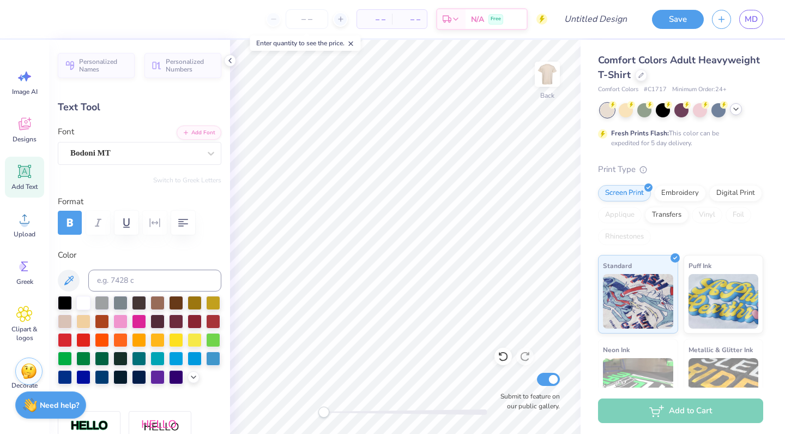
type textarea "C"
type textarea "SHF"
type input "2.53"
type input "1.71"
type input "9.37"
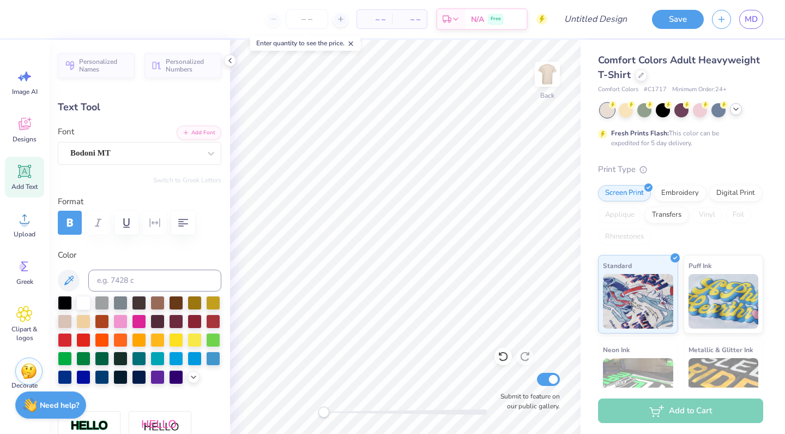
type input "-20.8"
type textarea "C"
type textarea "GlobeMed"
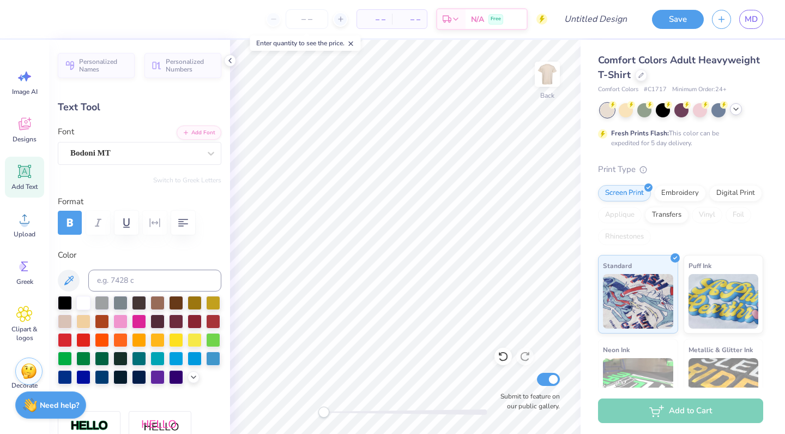
type input "0.0"
type input "1.17"
type input "0.96"
type input "13.23"
type input "29.3"
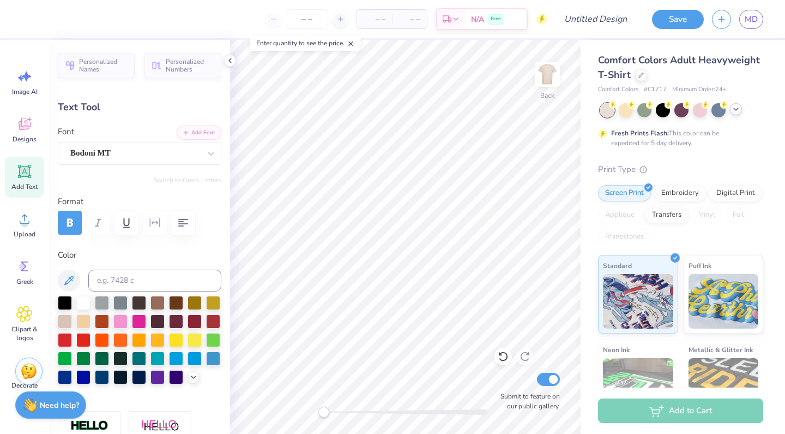
scroll to position [0, 0]
type textarea "C"
type textarea "SHF"
type input "0.0"
type input "0.84"
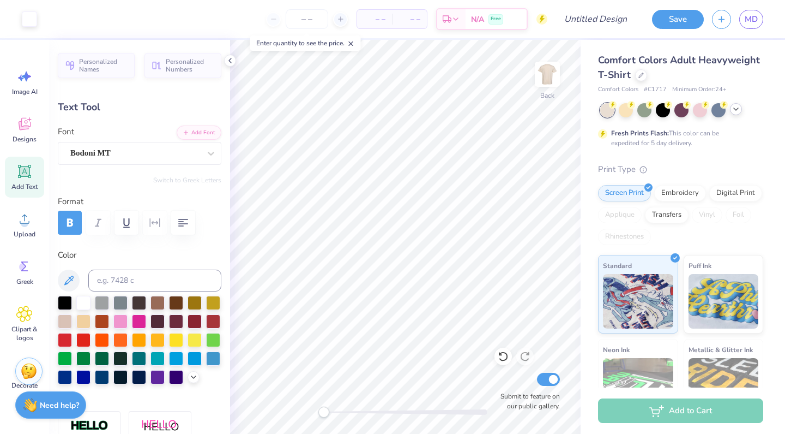
type input "1.24"
type input "3.64"
type input "-71.8"
type textarea "SHF"
type input "1.90"
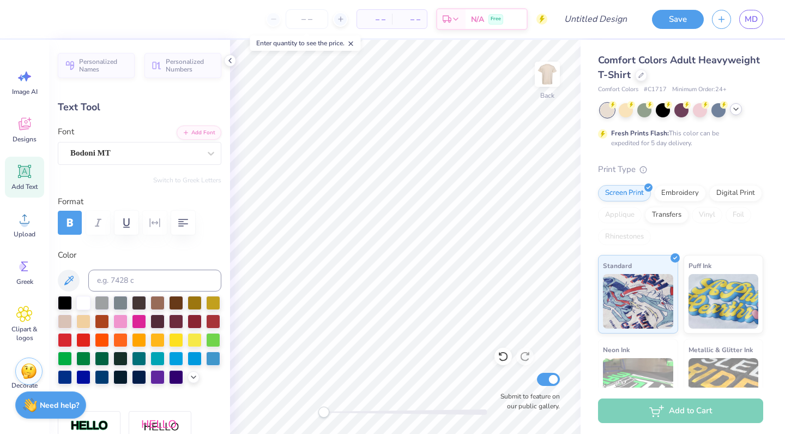
type input "1.51"
type input "4.83"
type input "-30.6"
type textarea "SHF"
type input "0.0"
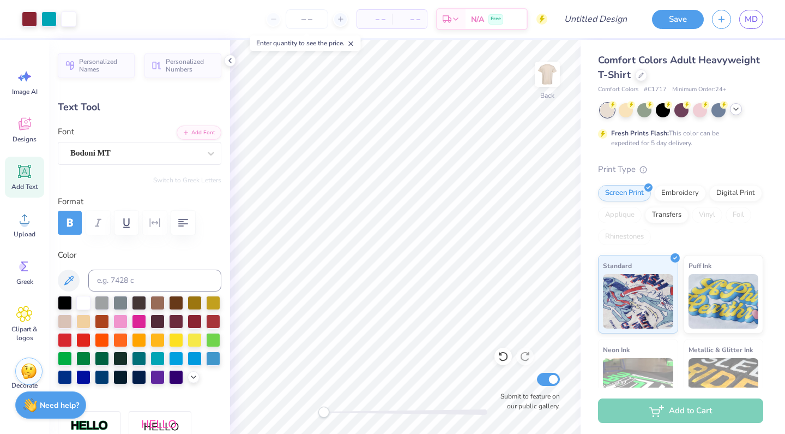
type input "2.13"
type input "2.08"
type input "4.34"
type input "-30.6"
type input "1.65"
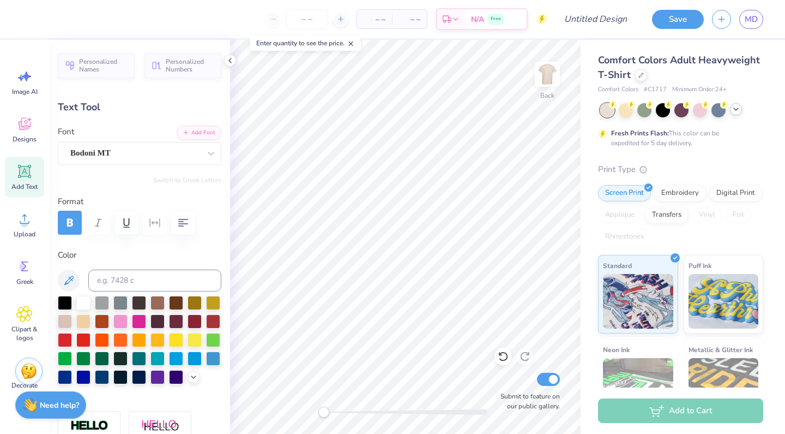
type input "1.62"
type input "4.85"
type input "0.0"
type input "4.68"
type input "0.0"
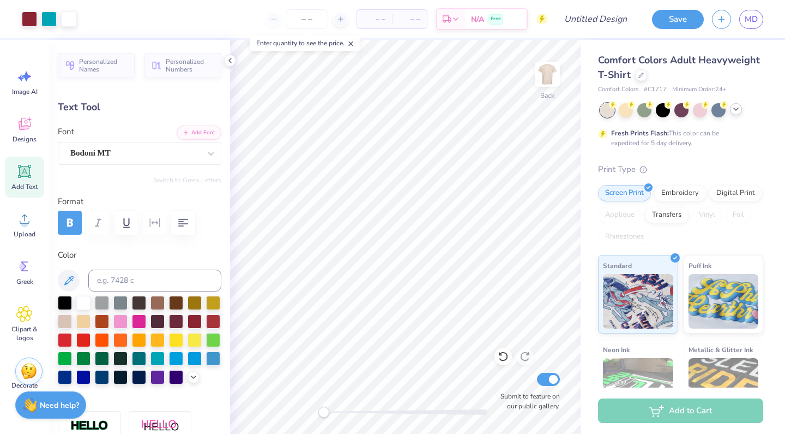
type input "2.36"
type input "1.89"
type input "7.62"
type input "26.4"
type input "2.11"
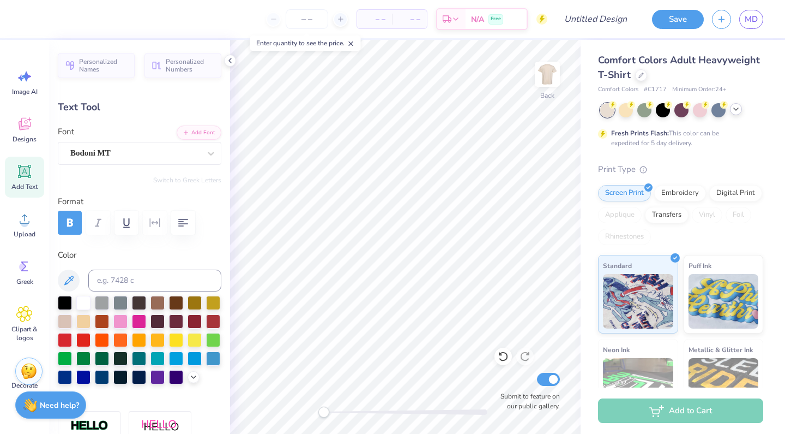
type input "1.69"
type input "7.85"
type input "0.0"
type input "7.75"
type input "26.4"
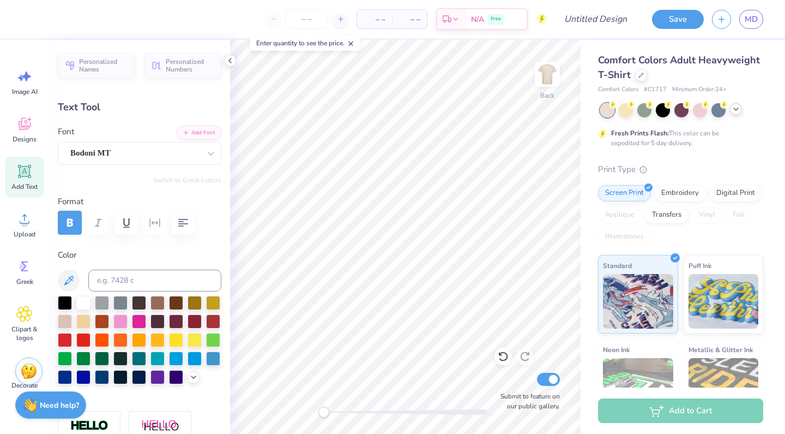
type input "1.98"
type input "1.59"
type input "7.81"
type input "0.0"
type input "1.48"
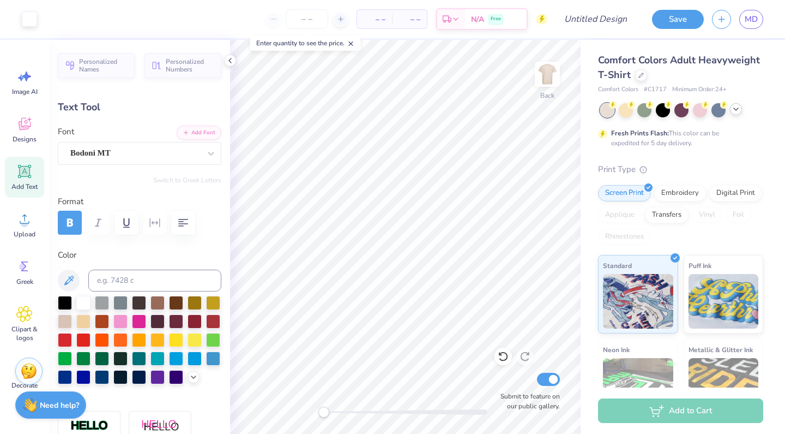
type input "1.21"
type input "12.99"
type input "0.0"
type input "1.98"
type input "1.59"
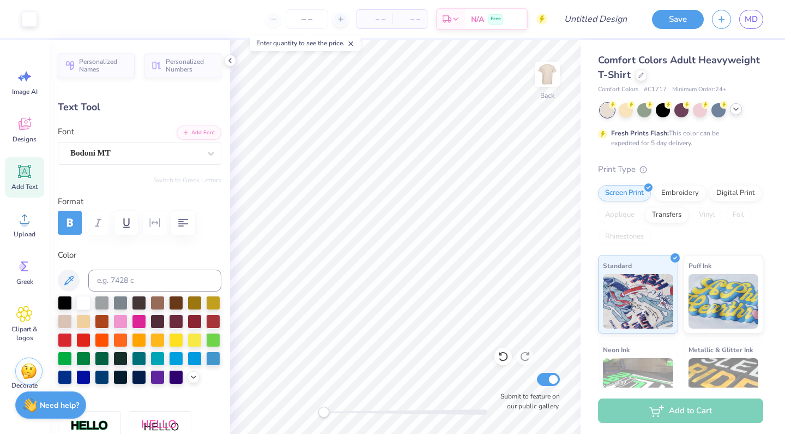
type input "8.01"
type input "26.4"
type input "1.93"
type input "1.55"
type input "1.48"
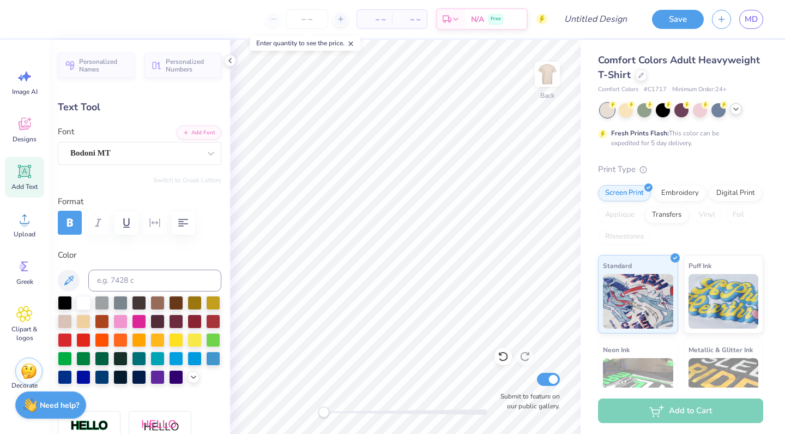
type input "1.21"
type input "12.99"
type input "29.3"
type input "1.27"
type input "1.04"
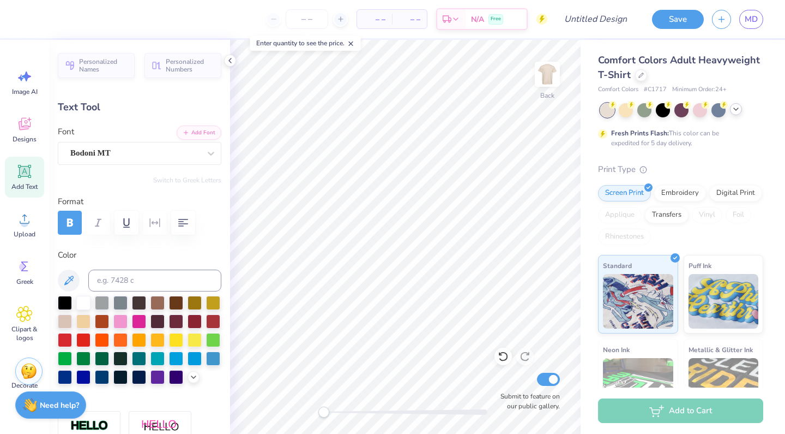
type input "13.18"
type input "1.20"
type input "0.98"
type input "13.21"
type input "0.0"
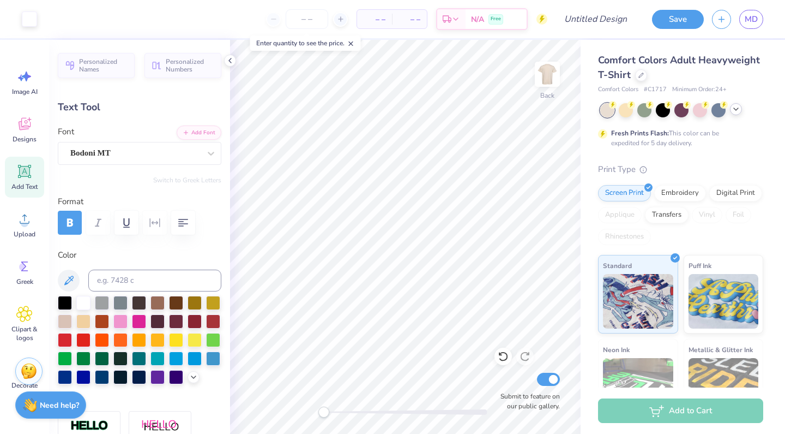
type input "1.12"
type input "1.48"
type input "3.45"
type input "-71.8"
type input "1.03"
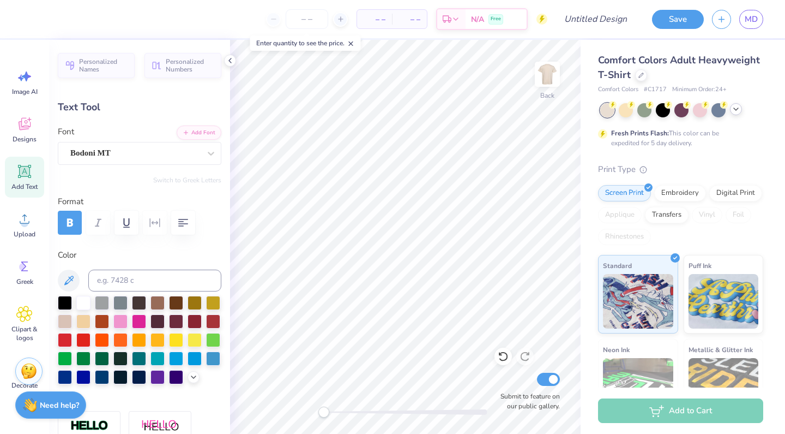
type input "1.36"
type input "3.58"
type input "1.00"
type input "1.32"
type input "3.59"
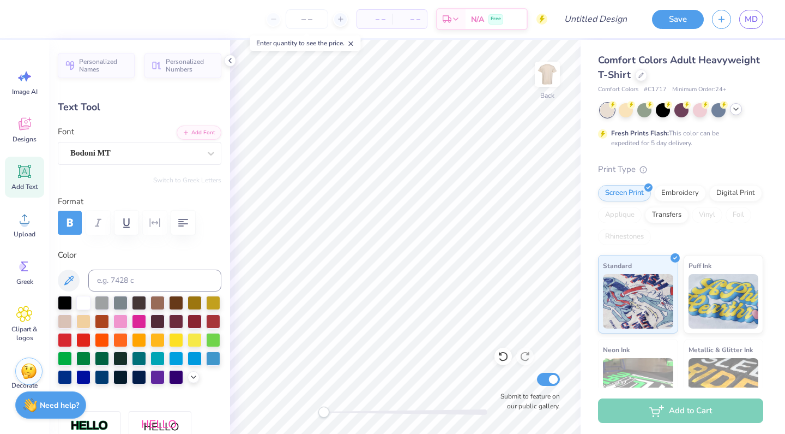
type input "0.0"
type input "2.88"
type input "2.26"
type input "8.75"
type input "-20.8"
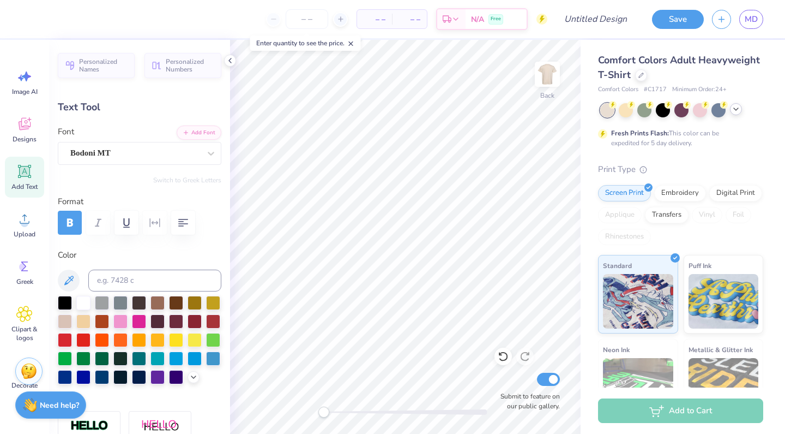
type input "2.75"
type input "2.16"
type input "8.79"
type input "2.69"
type input "2.11"
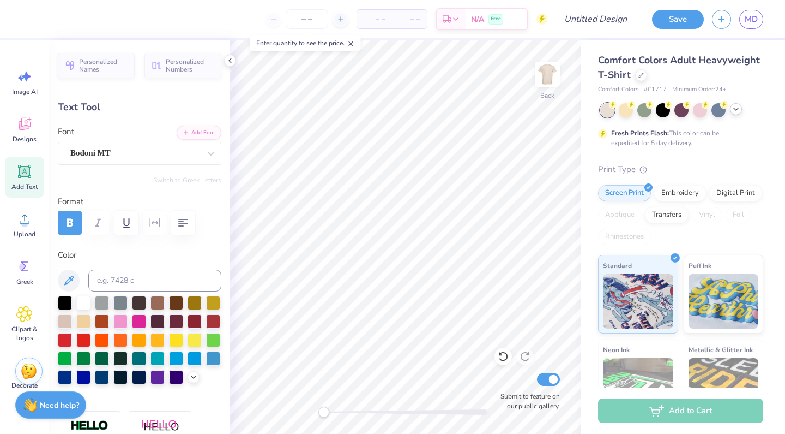
type input "8.83"
type textarea "Globe Med"
type input "0.0"
